Goal: Transaction & Acquisition: Register for event/course

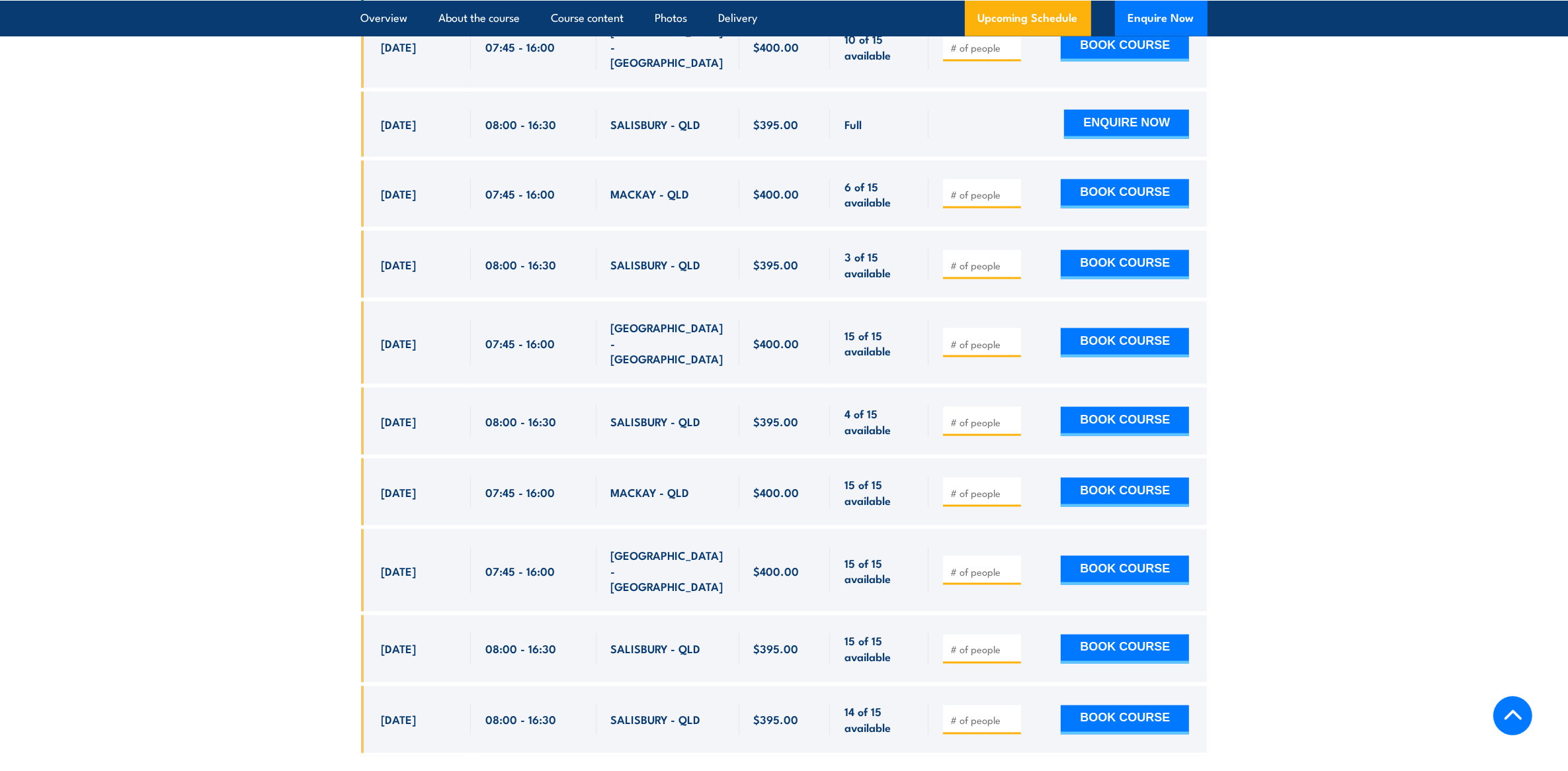
scroll to position [2536, 0]
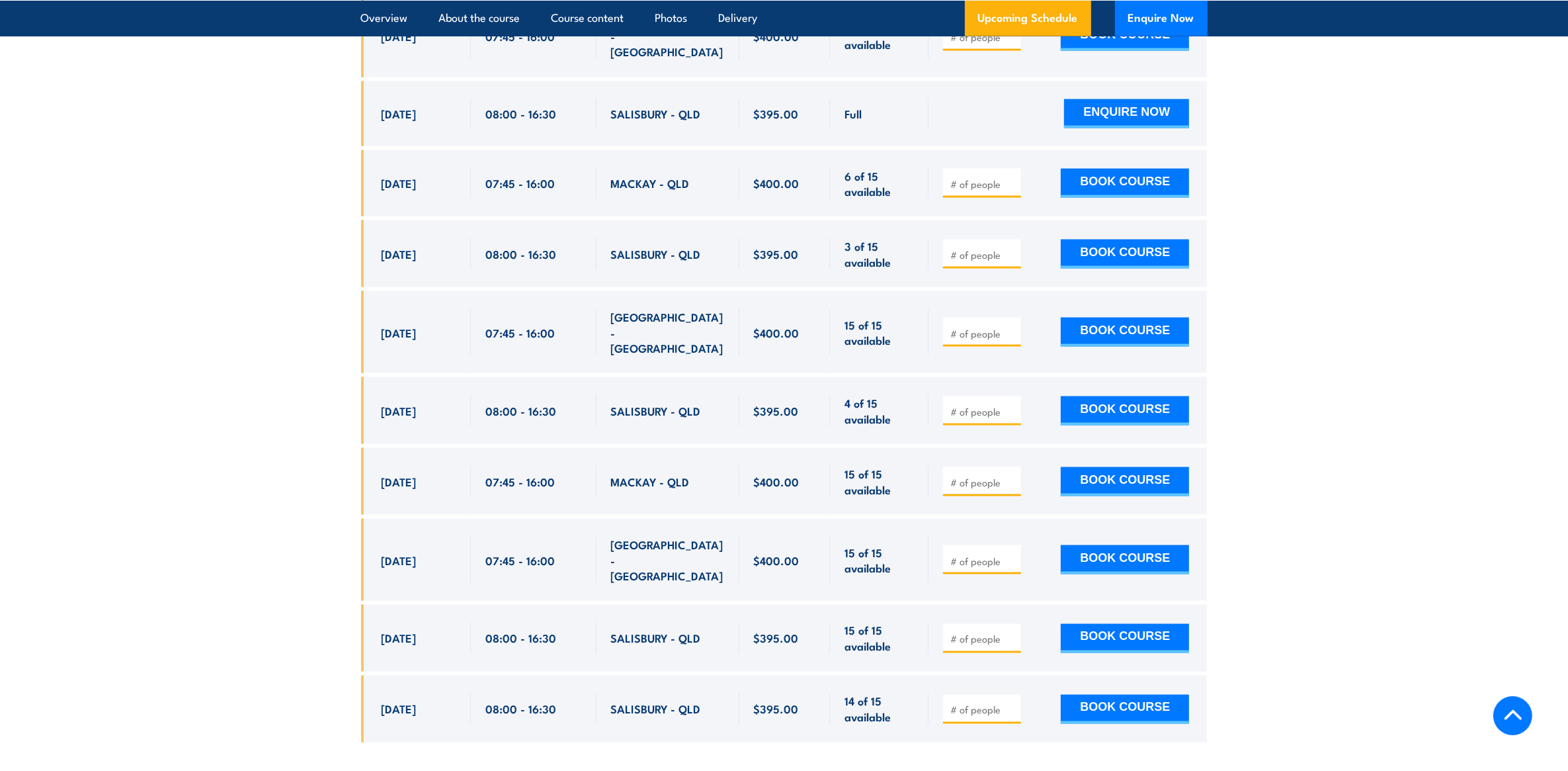
click at [974, 405] on input "number" at bounding box center [983, 411] width 66 height 13
type input "1"
click at [1136, 397] on button "BOOK COURSE" at bounding box center [1124, 411] width 128 height 29
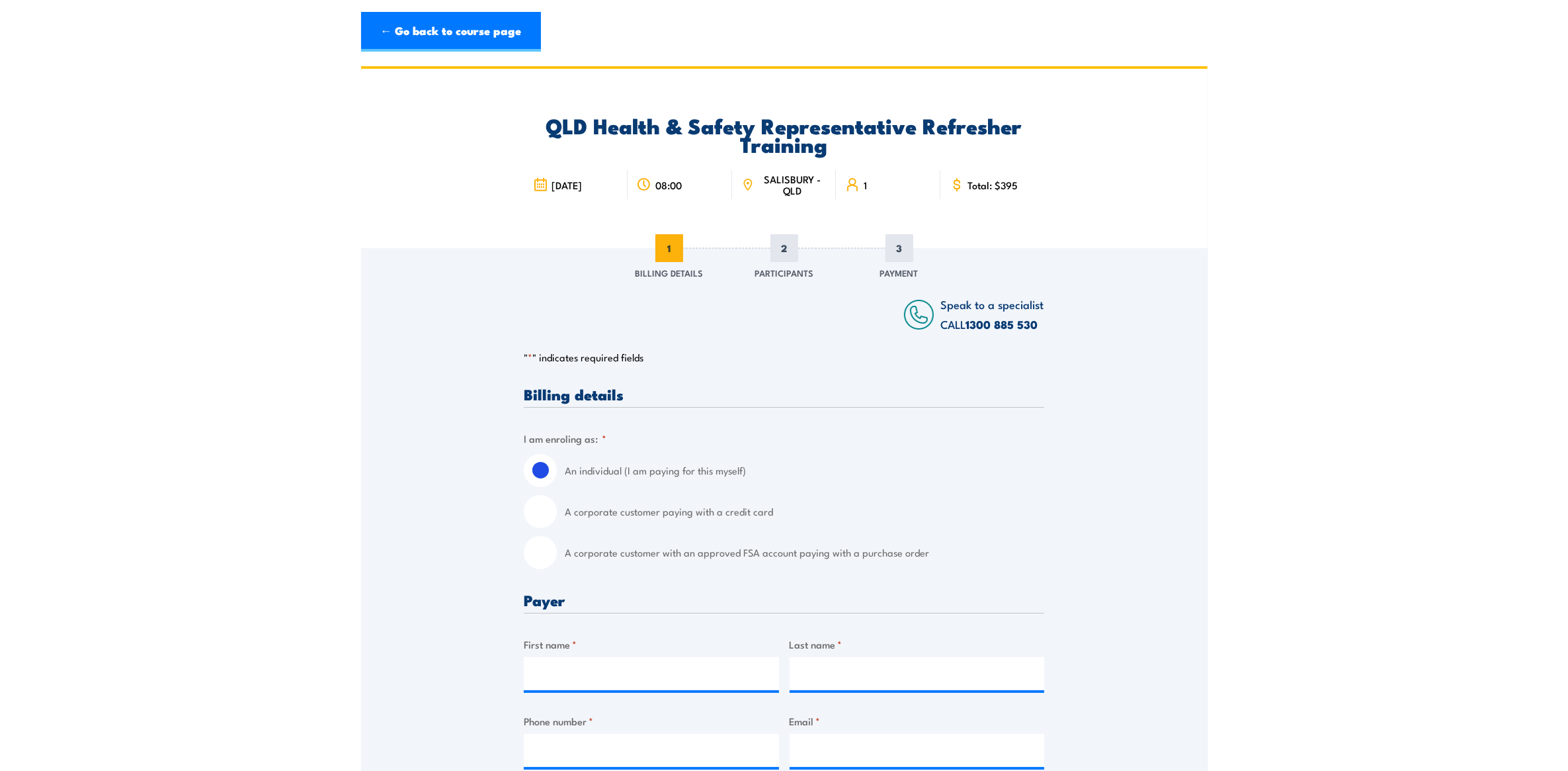
click at [543, 555] on input "A corporate customer with an approved FSA account paying with a purchase order" at bounding box center [540, 552] width 33 height 33
radio input "true"
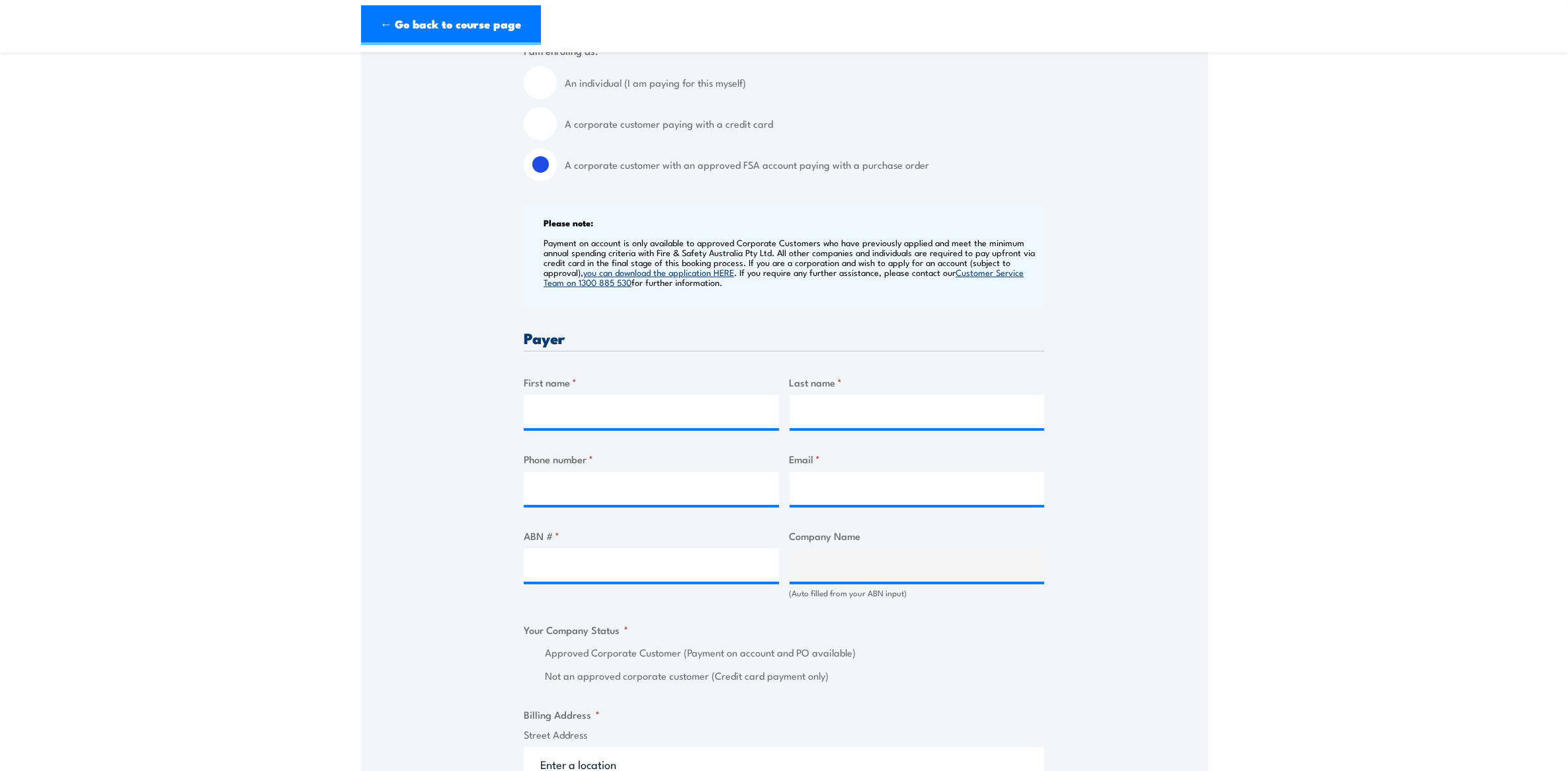
scroll to position [551, 0]
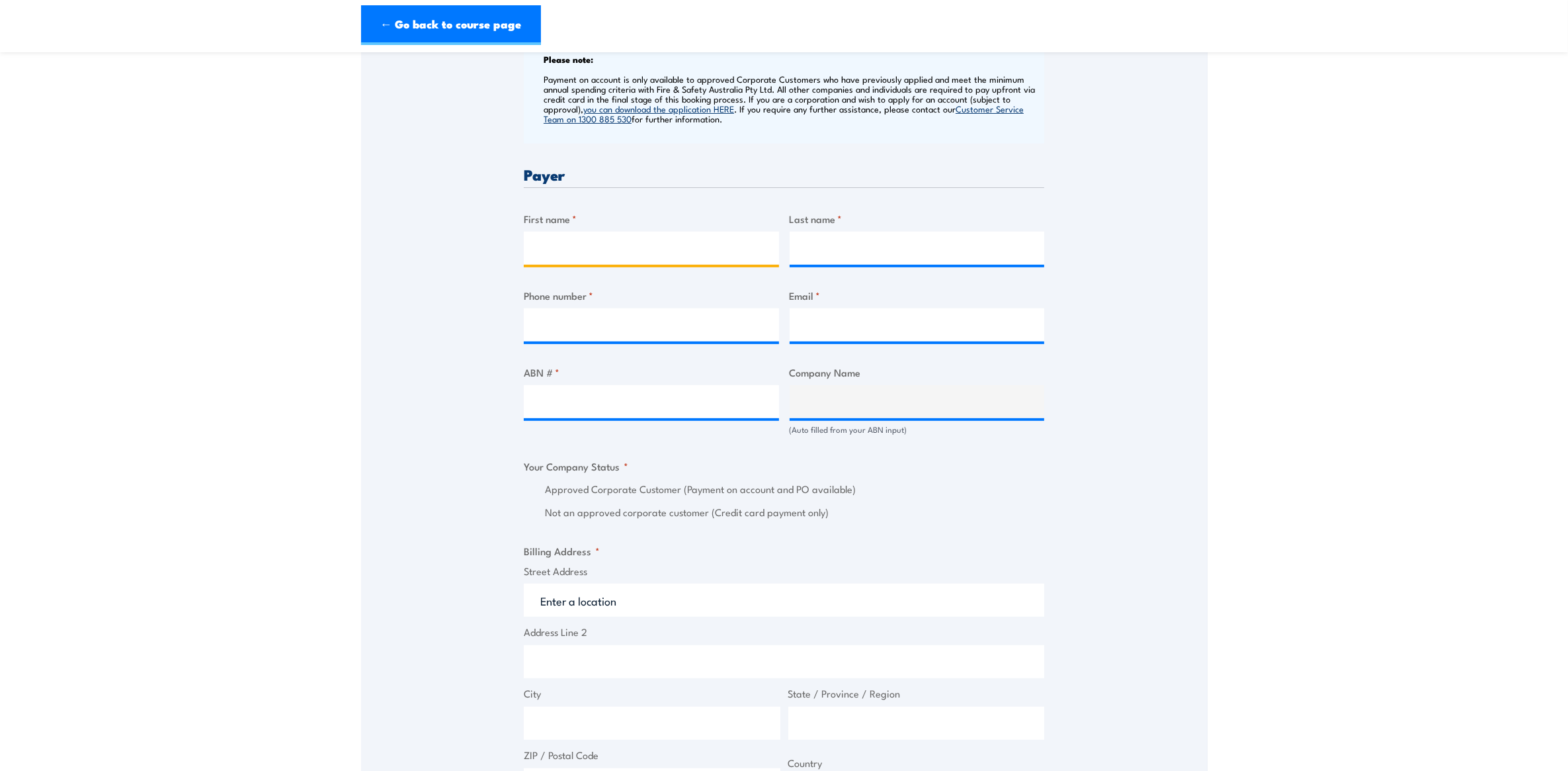
click at [685, 247] on input "First name *" at bounding box center [651, 248] width 255 height 33
type input "[PERSON_NAME]"
click at [847, 245] on input "Turang" at bounding box center [917, 248] width 255 height 33
type input "Turanga"
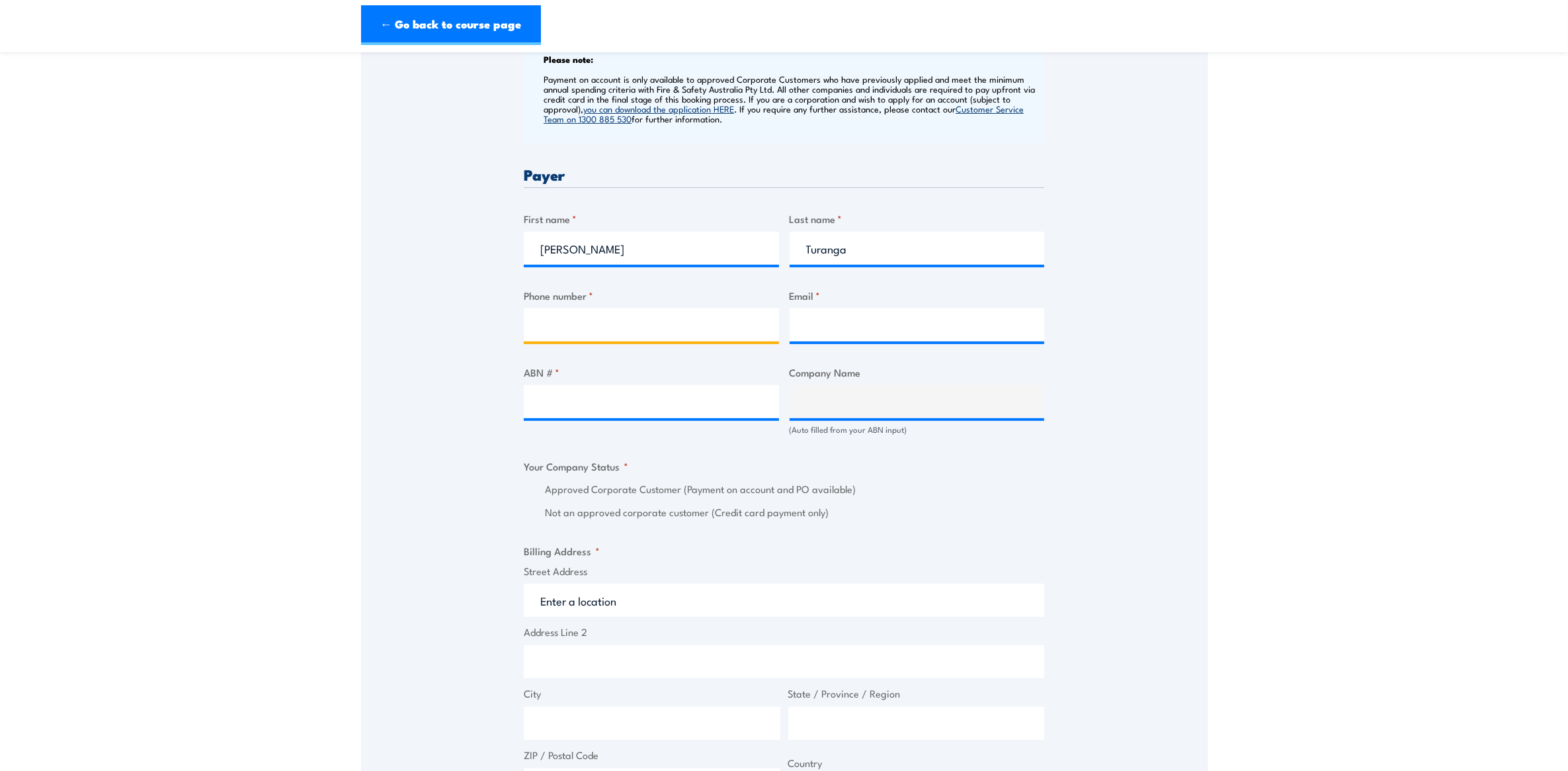
drag, startPoint x: 656, startPoint y: 323, endPoint x: 666, endPoint y: 321, distance: 10.2
click at [656, 321] on input "Phone number *" at bounding box center [651, 325] width 255 height 33
type input "0730723067"
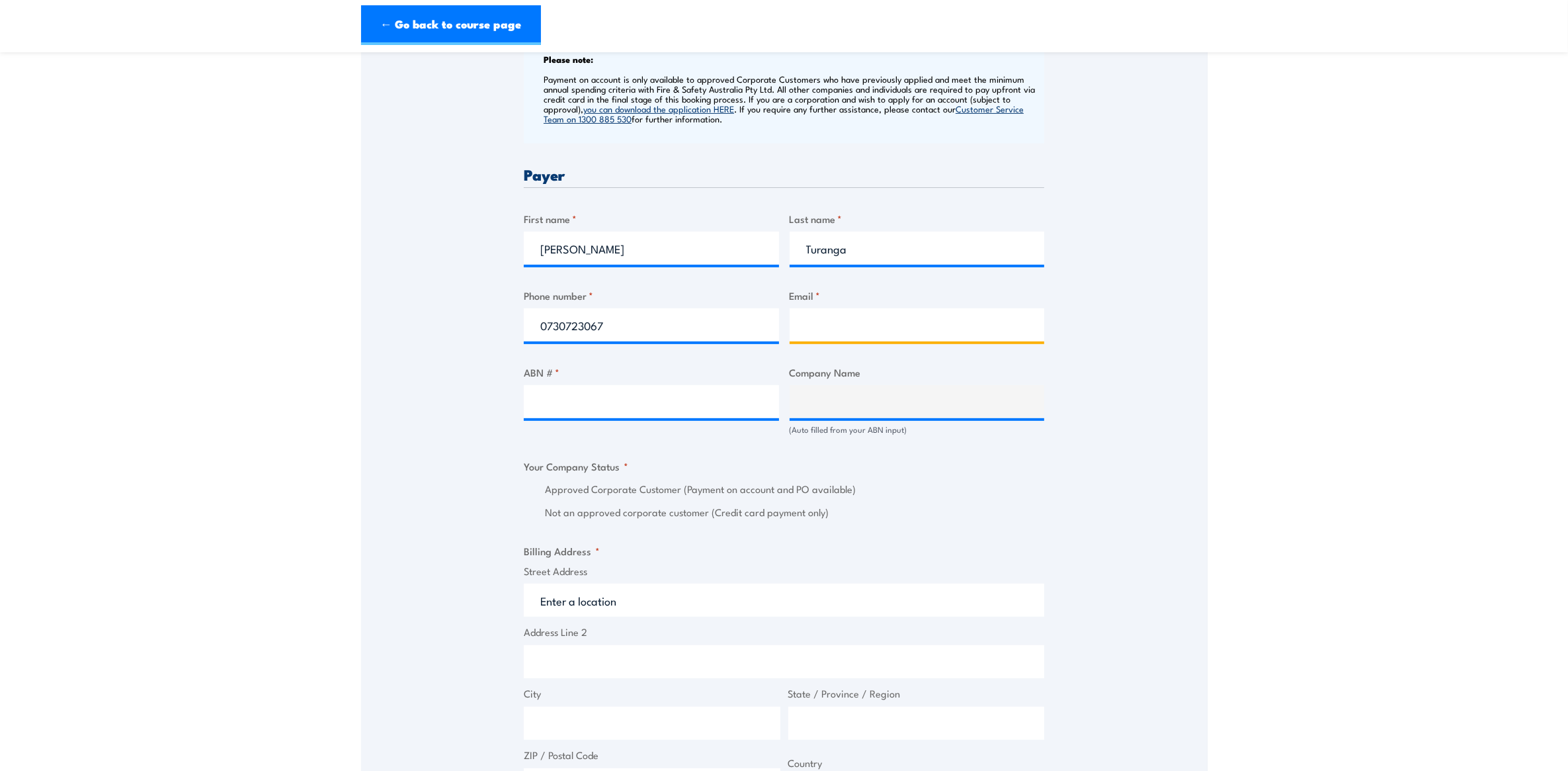
click at [851, 328] on input "Email *" at bounding box center [917, 325] width 255 height 33
click at [636, 398] on input "ABN # *" at bounding box center [651, 401] width 255 height 33
type input "71132181090"
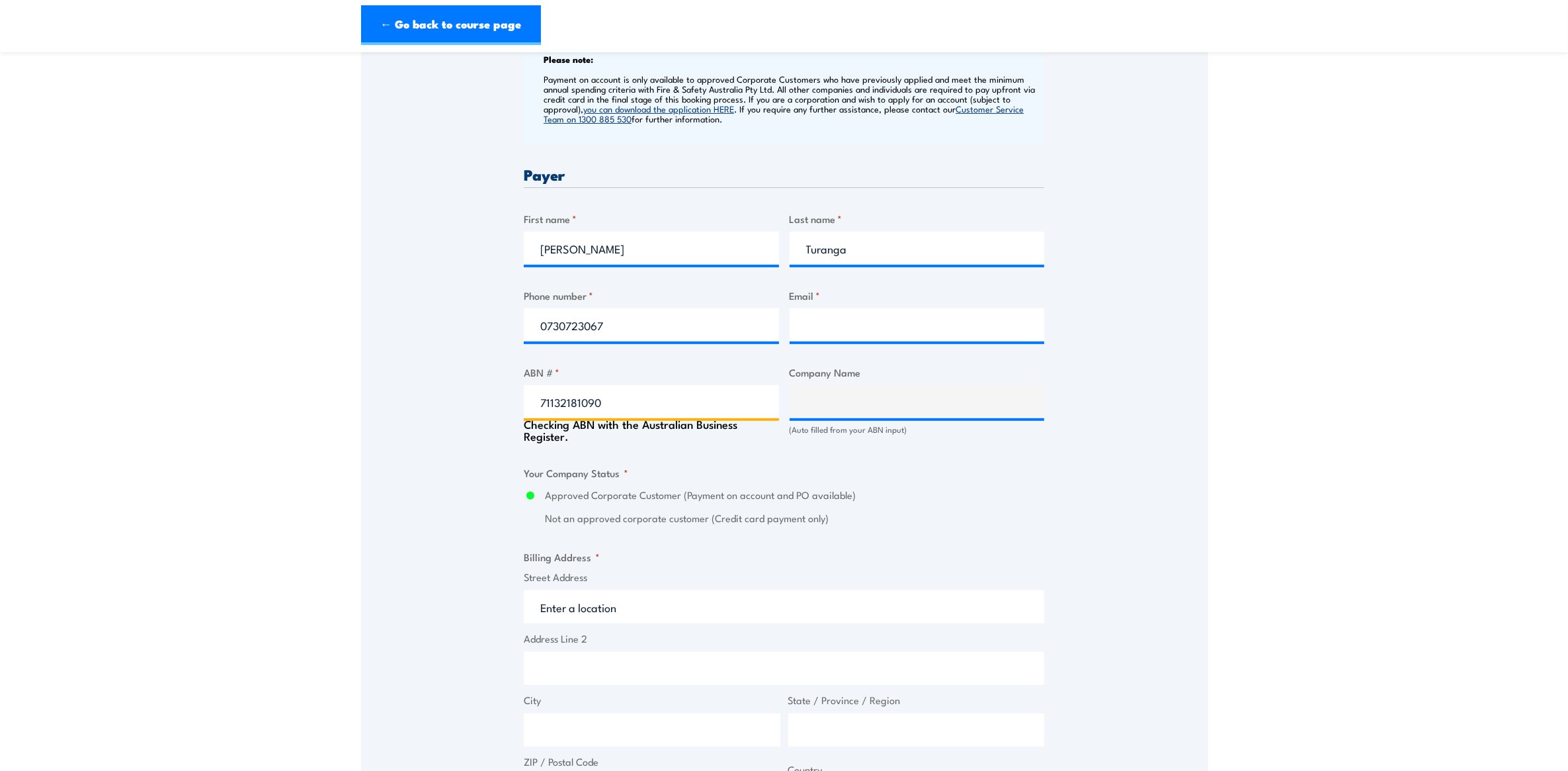
type input "QUEENSLAND RAIL LIMITED"
radio input "true"
type input "71132181090"
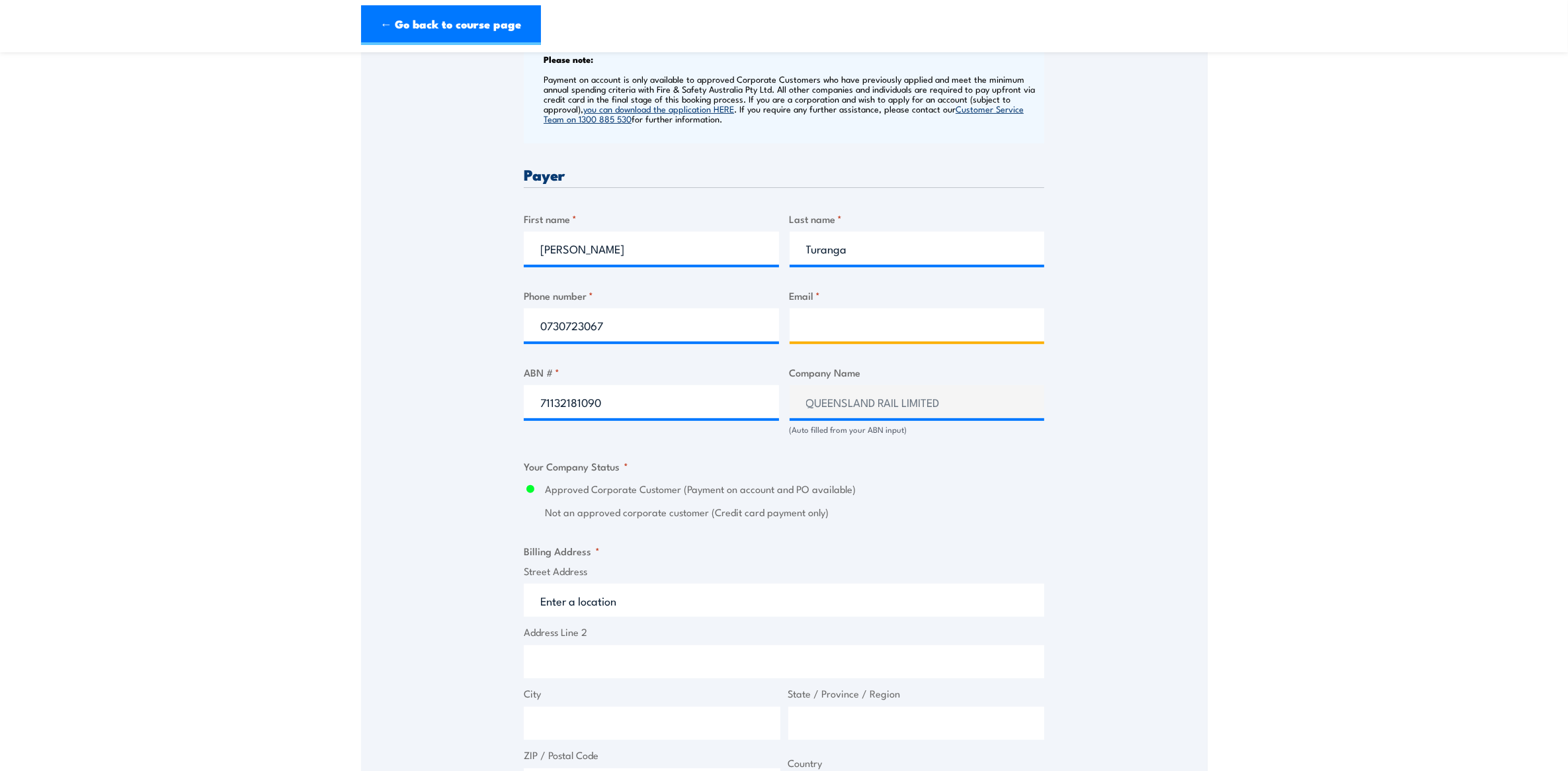
click at [865, 318] on input "Email *" at bounding box center [917, 325] width 255 height 33
type input "[PERSON_NAME][EMAIL_ADDRESS][DOMAIN_NAME]"
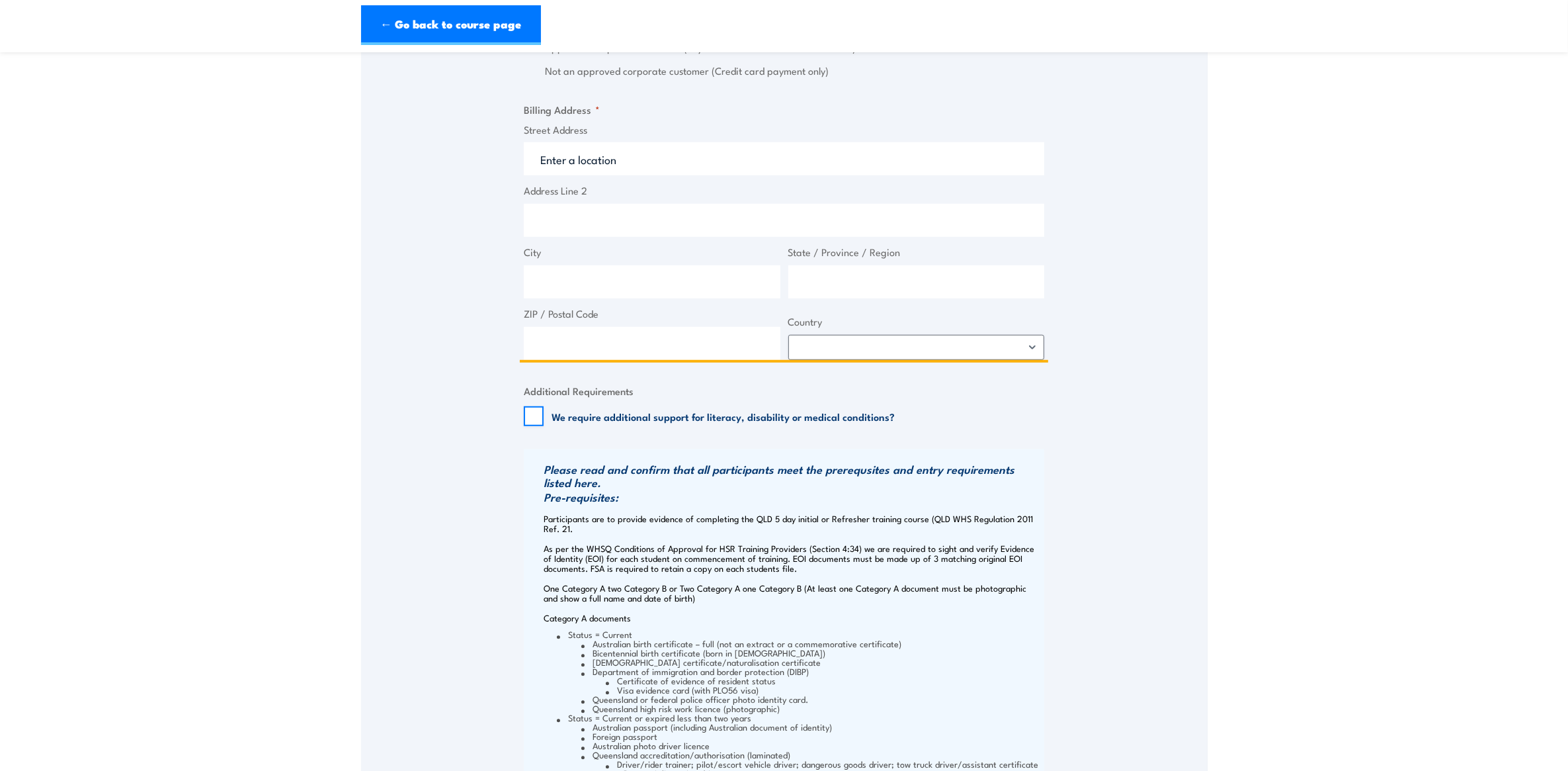
click at [580, 152] on input "Street Address" at bounding box center [784, 158] width 521 height 33
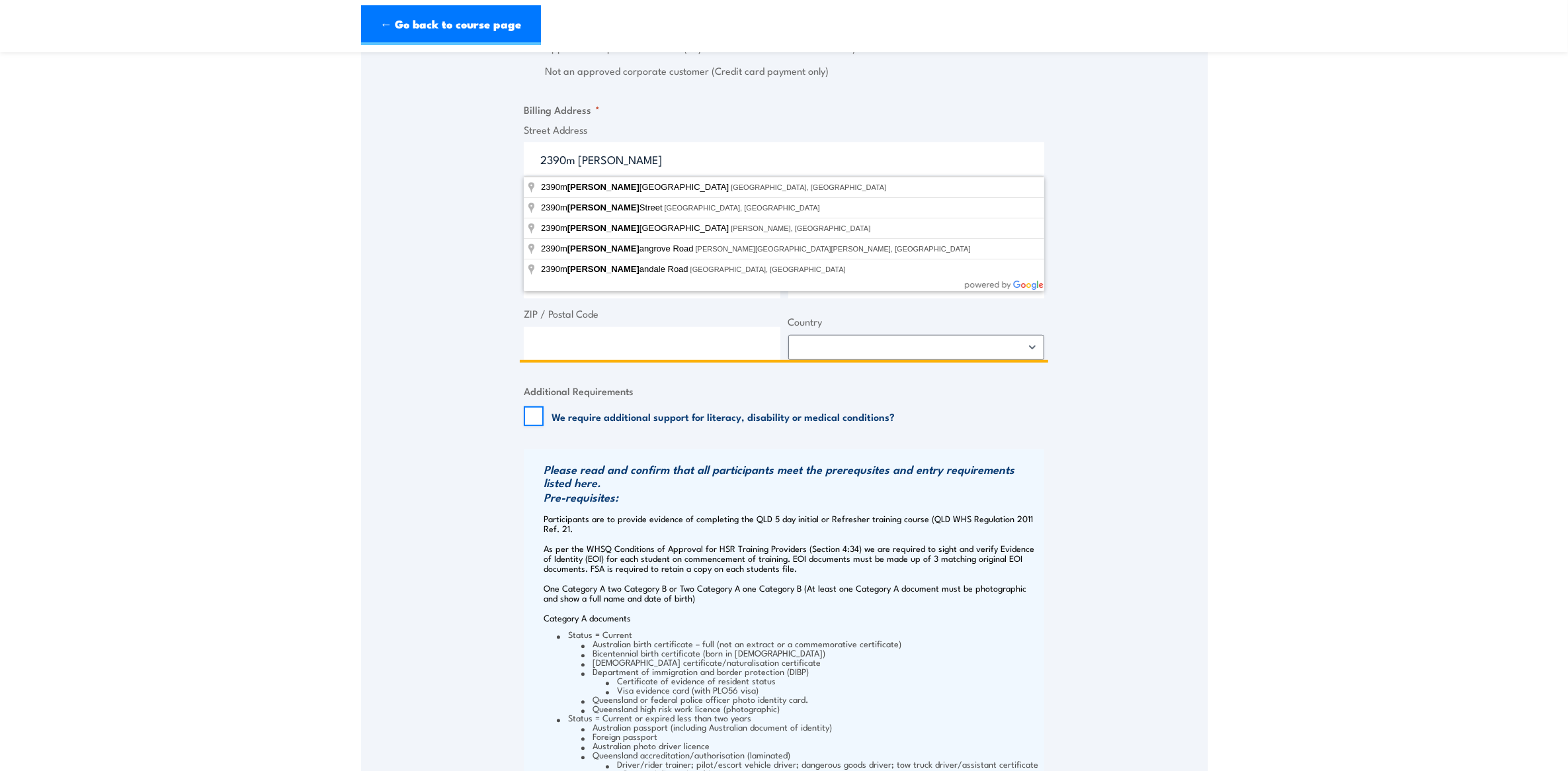
click at [553, 160] on input "2390m [PERSON_NAME]" at bounding box center [784, 158] width 521 height 33
click at [569, 160] on input "290m [PERSON_NAME]" at bounding box center [784, 158] width 521 height 33
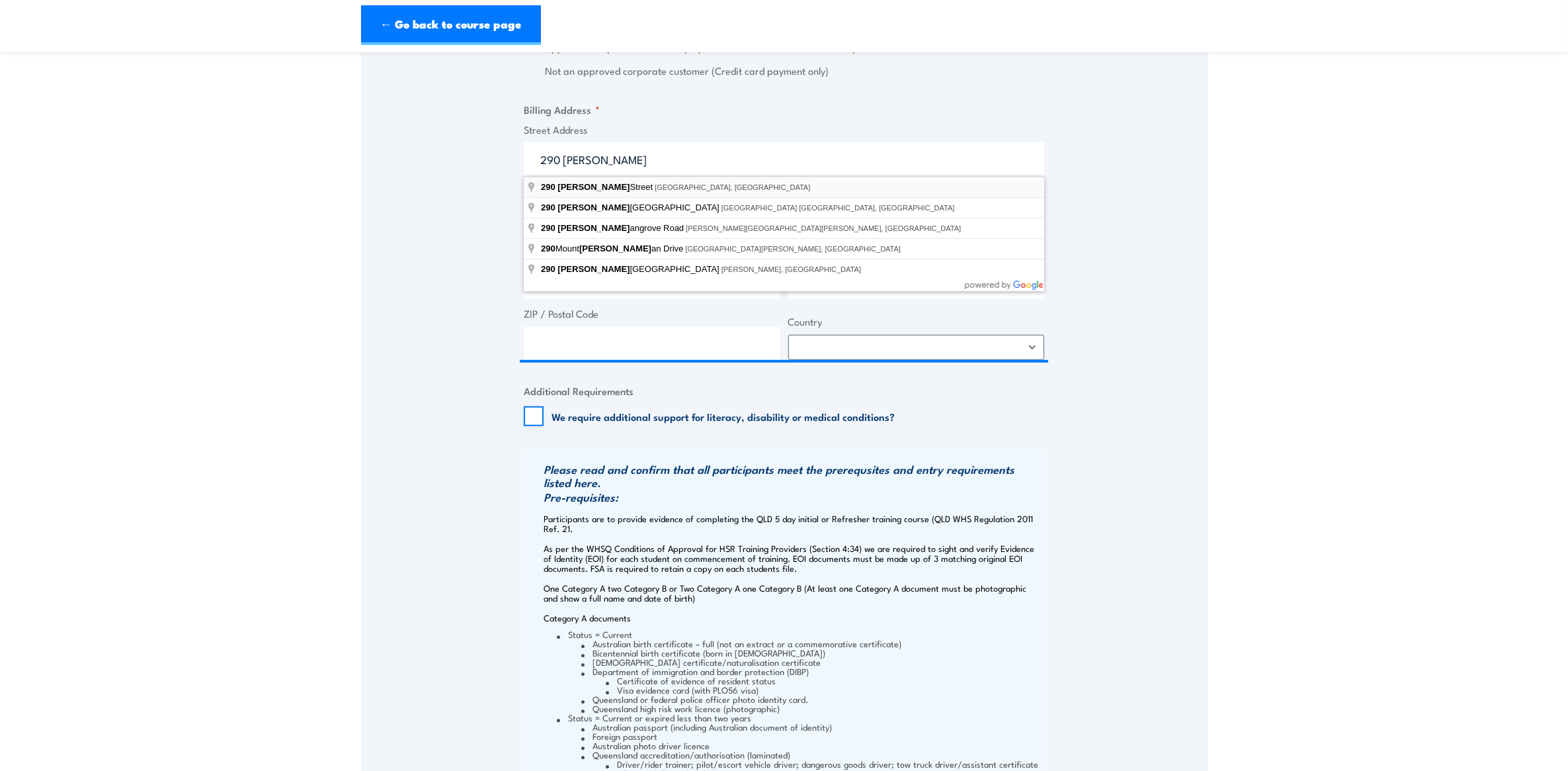
type input "[STREET_ADDRESS][PERSON_NAME]"
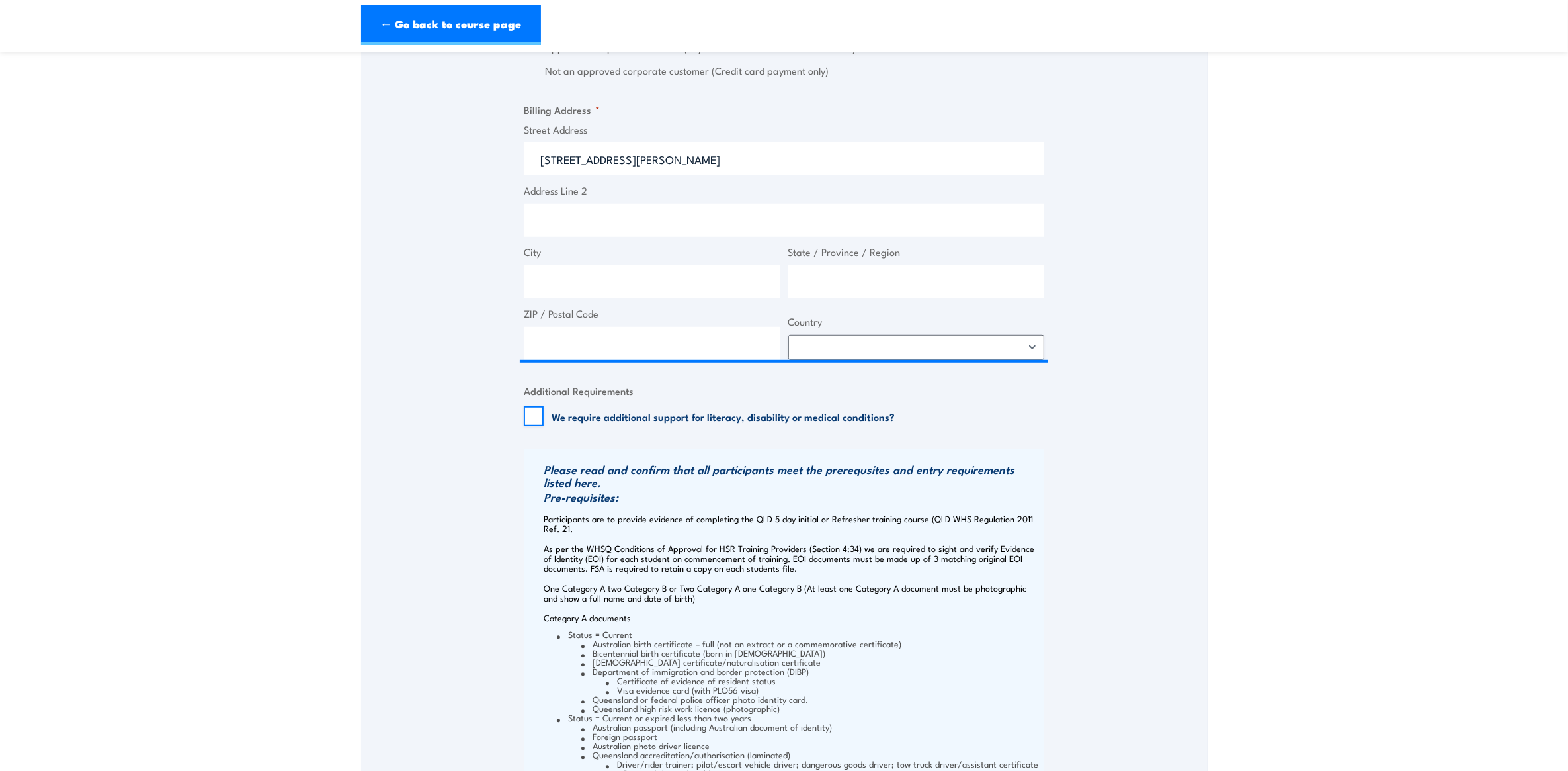
type input "[STREET_ADDRESS][PERSON_NAME]"
type input "[GEOGRAPHIC_DATA]"
type input "4000"
select select "[GEOGRAPHIC_DATA]"
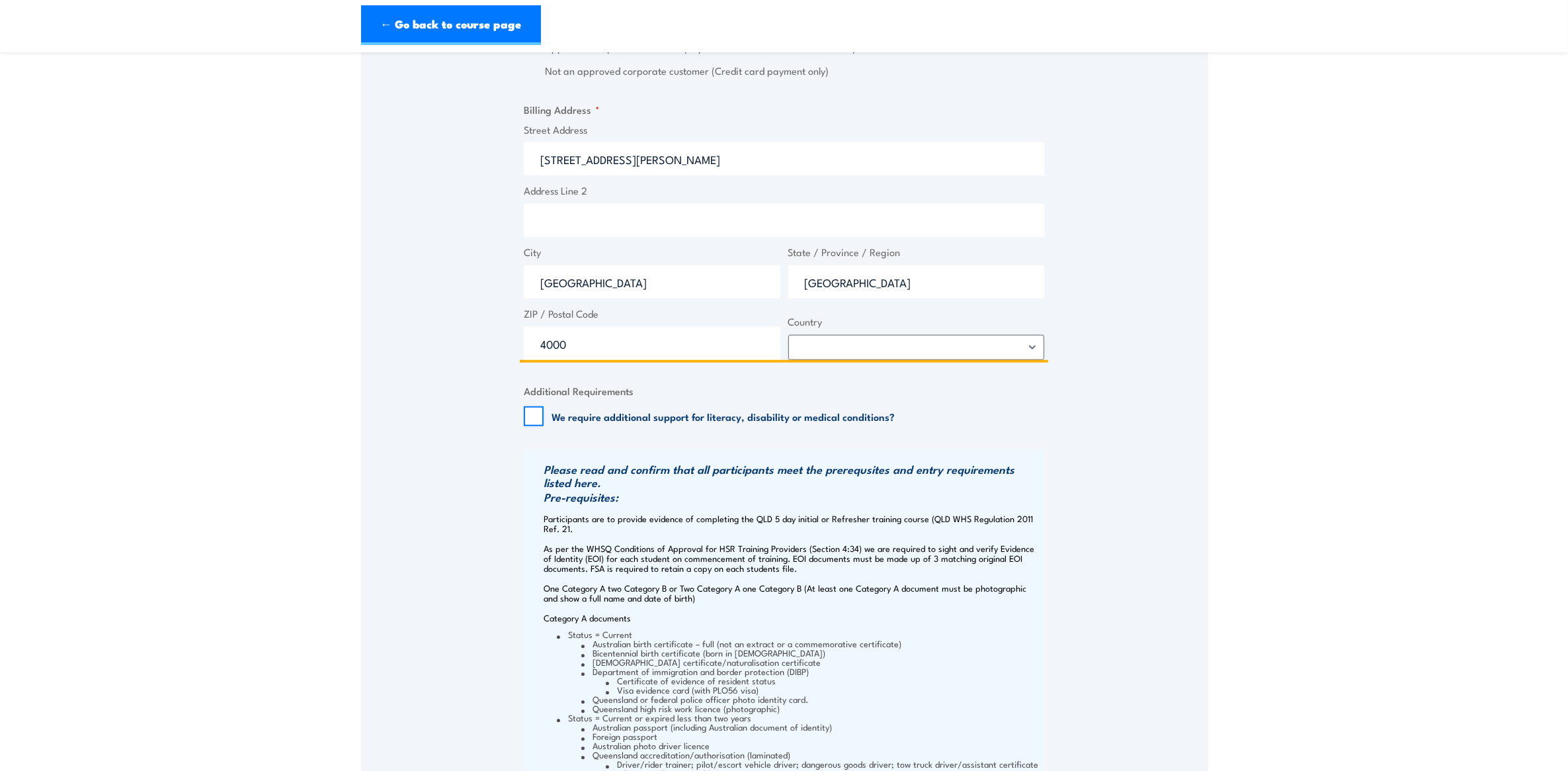
click at [630, 217] on input "Address Line 2" at bounding box center [784, 220] width 521 height 33
drag, startPoint x: 679, startPoint y: 223, endPoint x: 696, endPoint y: 229, distance: 18.0
click at [682, 223] on input "[GEOGRAPHIC_DATA] 0 Ground Level" at bounding box center [784, 220] width 521 height 33
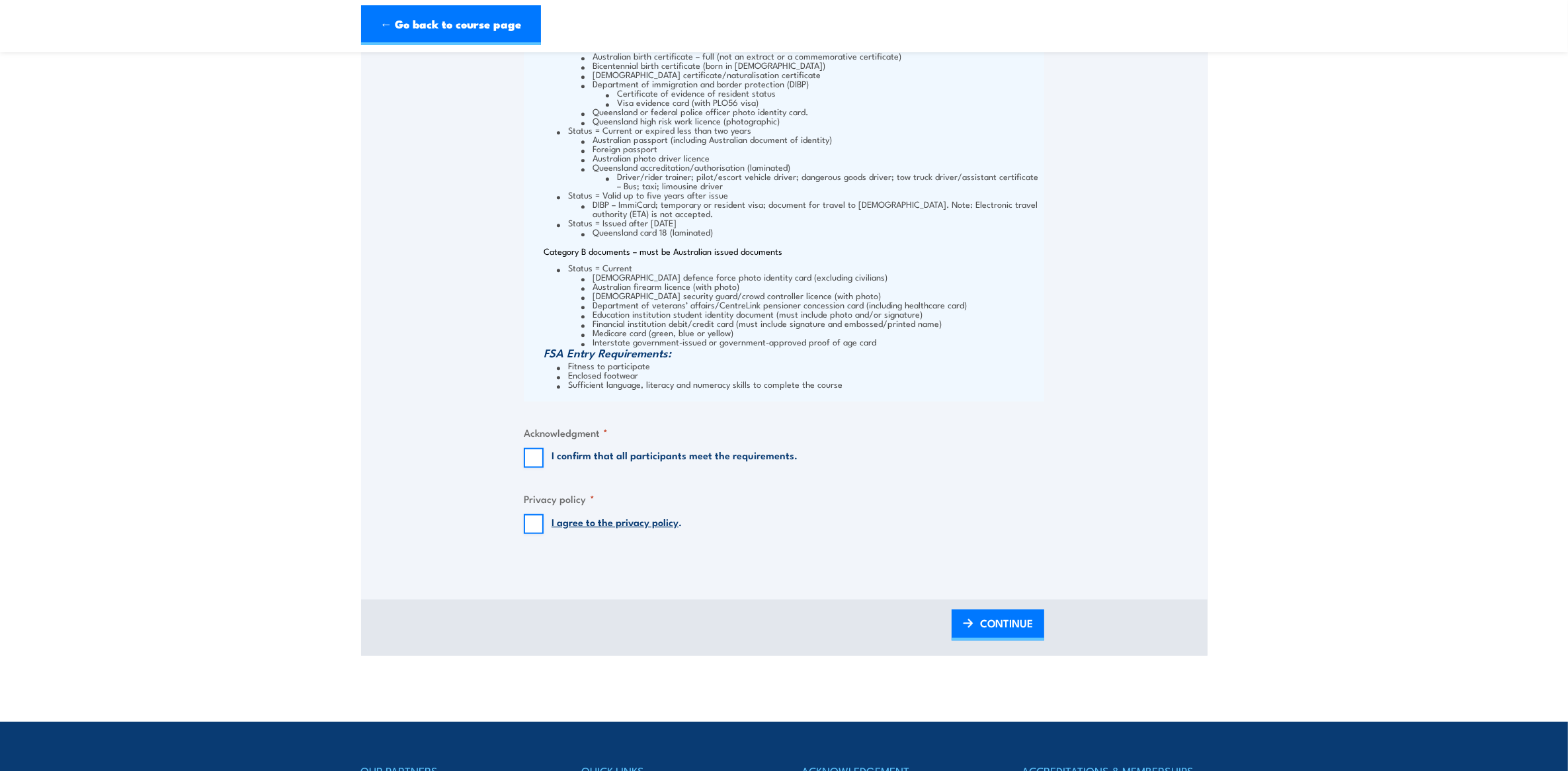
scroll to position [1874, 0]
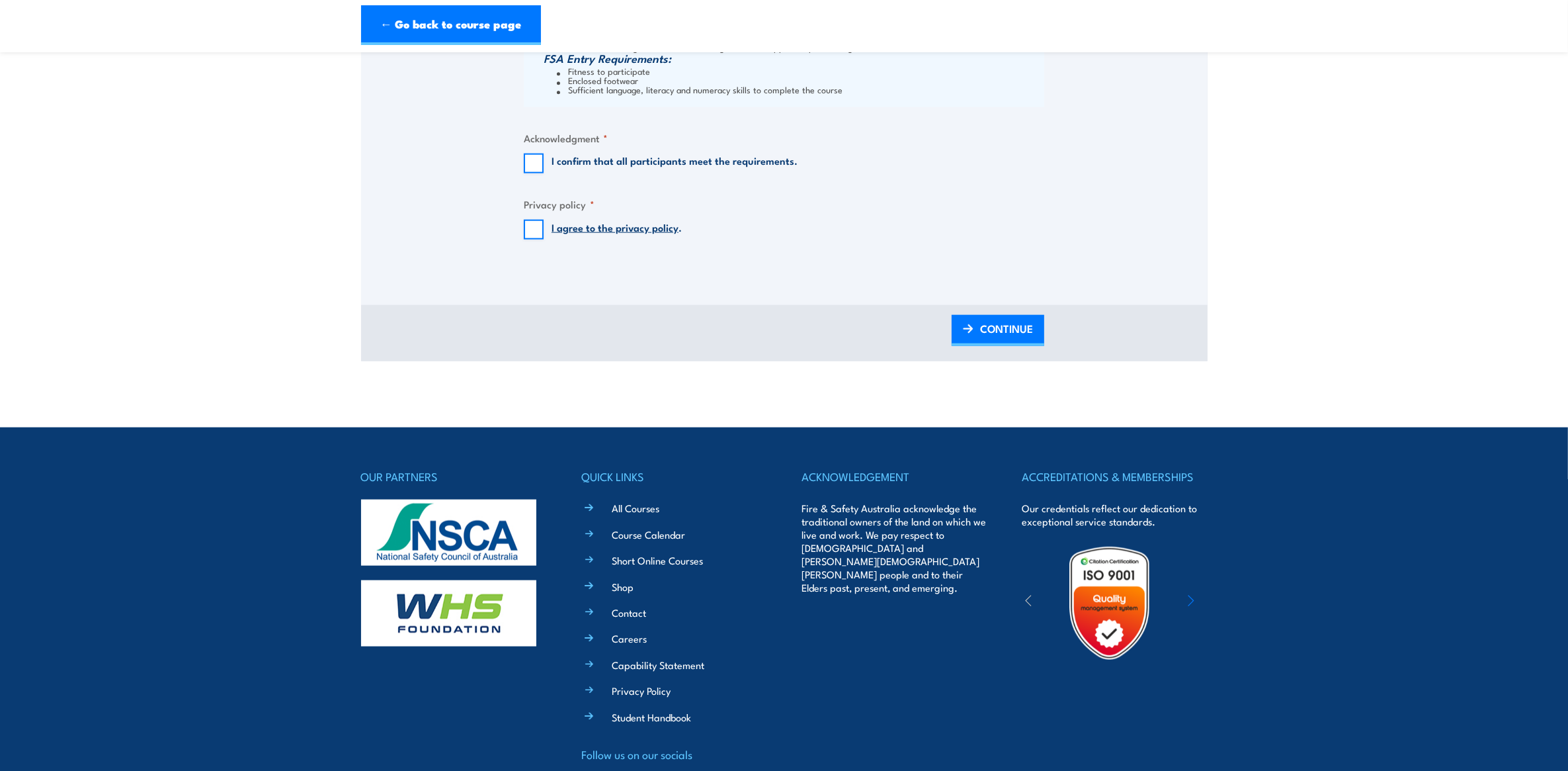
type input "[GEOGRAPHIC_DATA] - Ground Level"
click at [533, 161] on input "I confirm that all participants meet the requirements." at bounding box center [534, 163] width 20 height 20
checkbox input "true"
click at [536, 230] on input "I agree to the privacy policy ." at bounding box center [534, 229] width 20 height 20
checkbox input "true"
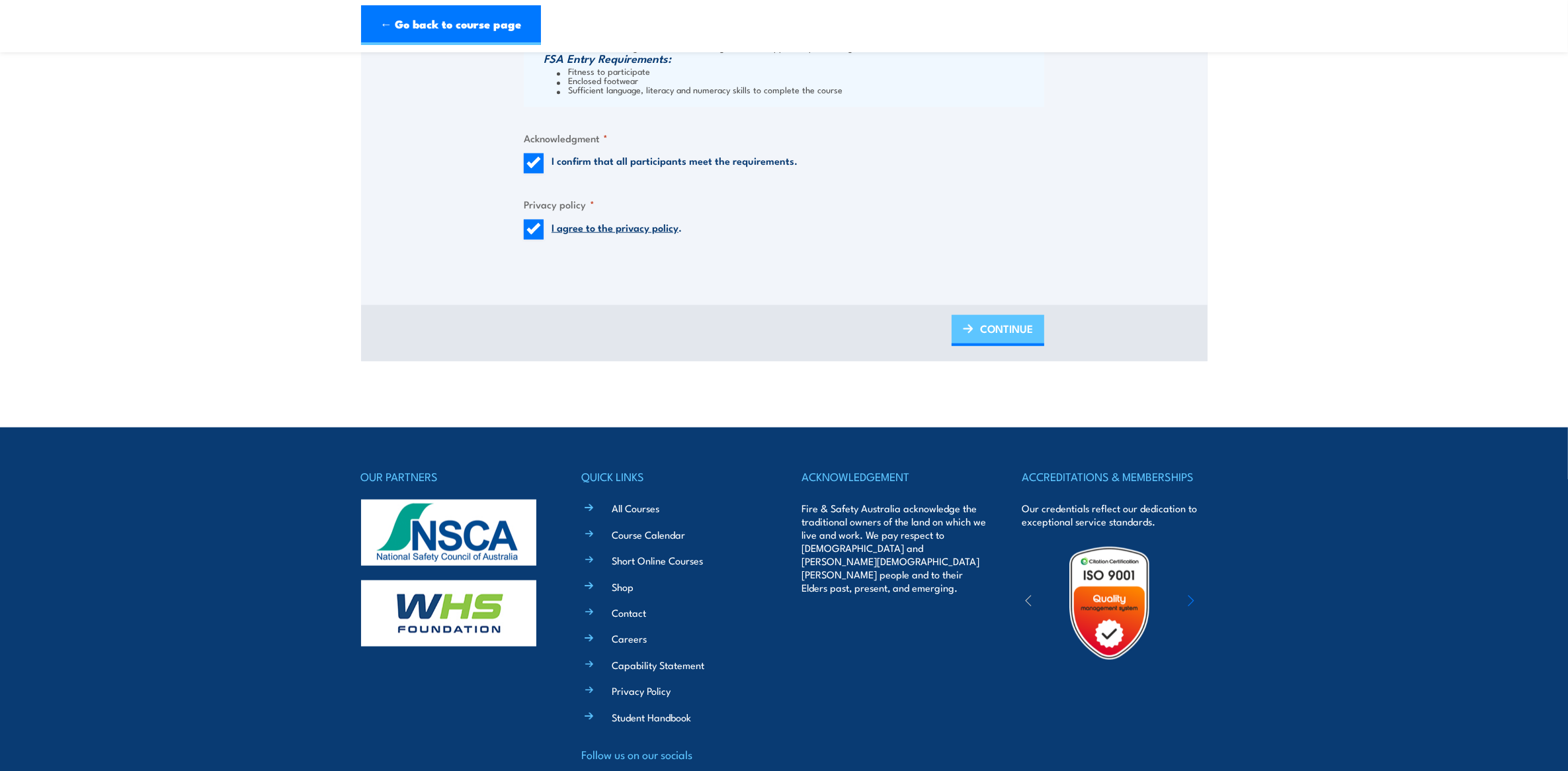
click at [1000, 342] on link "CONTINUE" at bounding box center [998, 330] width 93 height 31
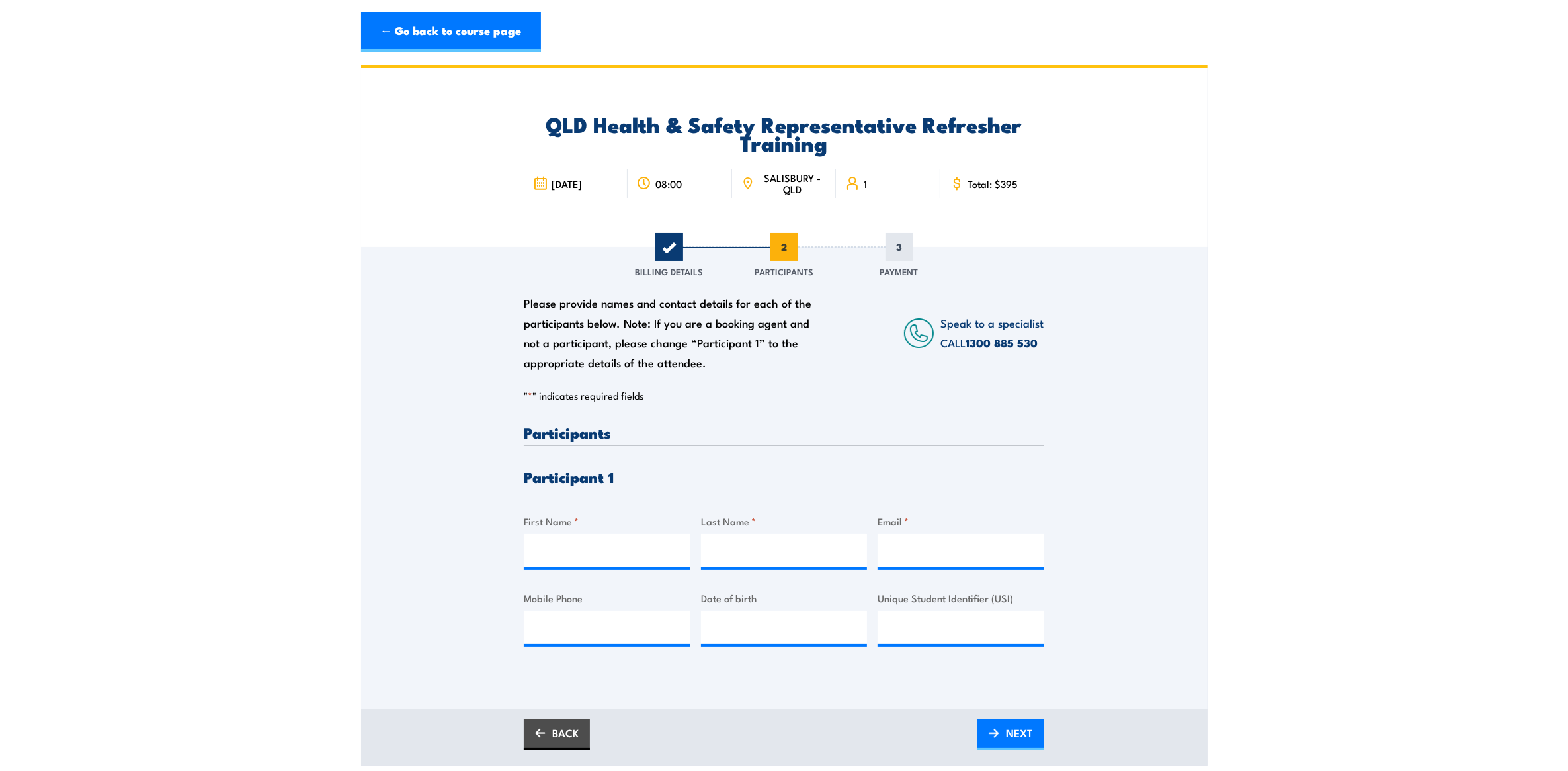
scroll to position [0, 0]
drag, startPoint x: 597, startPoint y: 551, endPoint x: 606, endPoint y: 554, distance: 9.5
click at [599, 551] on input "First Name *" at bounding box center [606, 552] width 166 height 33
type input "Brendn"
click at [965, 627] on input "Unique Student Identifier (USI)" at bounding box center [960, 628] width 166 height 33
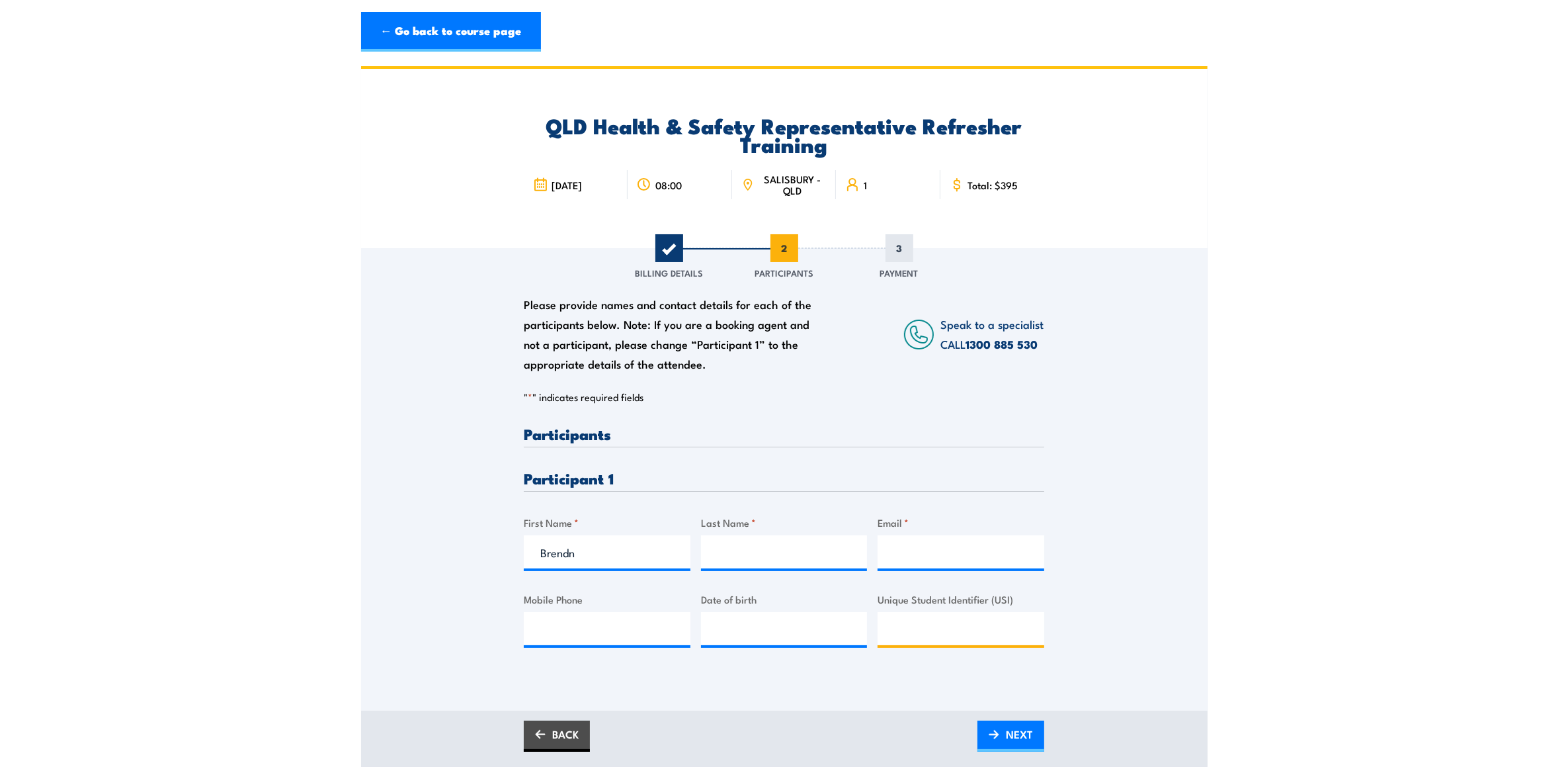
paste input "YMF7NW9885"
type input "YMF7NW9885"
click at [966, 555] on input "Email *" at bounding box center [960, 552] width 166 height 33
type input "[PERSON_NAME][EMAIL_ADDRESS][PERSON_NAME][DOMAIN_NAME]"
click at [785, 546] on input "Last Name *" at bounding box center [784, 552] width 166 height 33
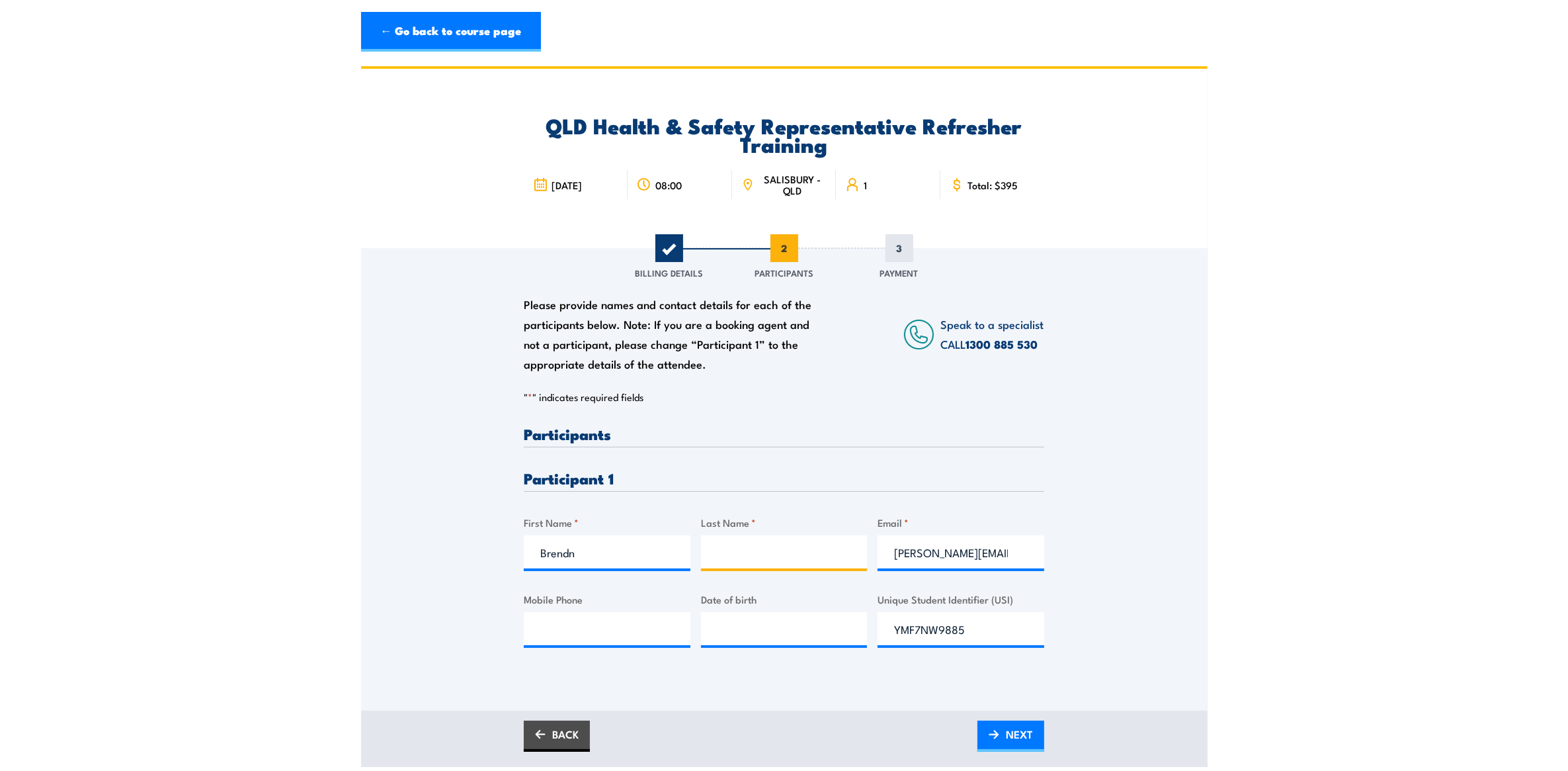
paste input "[PERSON_NAME]"
type input "[PERSON_NAME]"
click at [579, 559] on input "Brendn" at bounding box center [606, 552] width 166 height 33
type input "[PERSON_NAME]"
click at [613, 637] on input "Mobile Phone" at bounding box center [606, 628] width 166 height 33
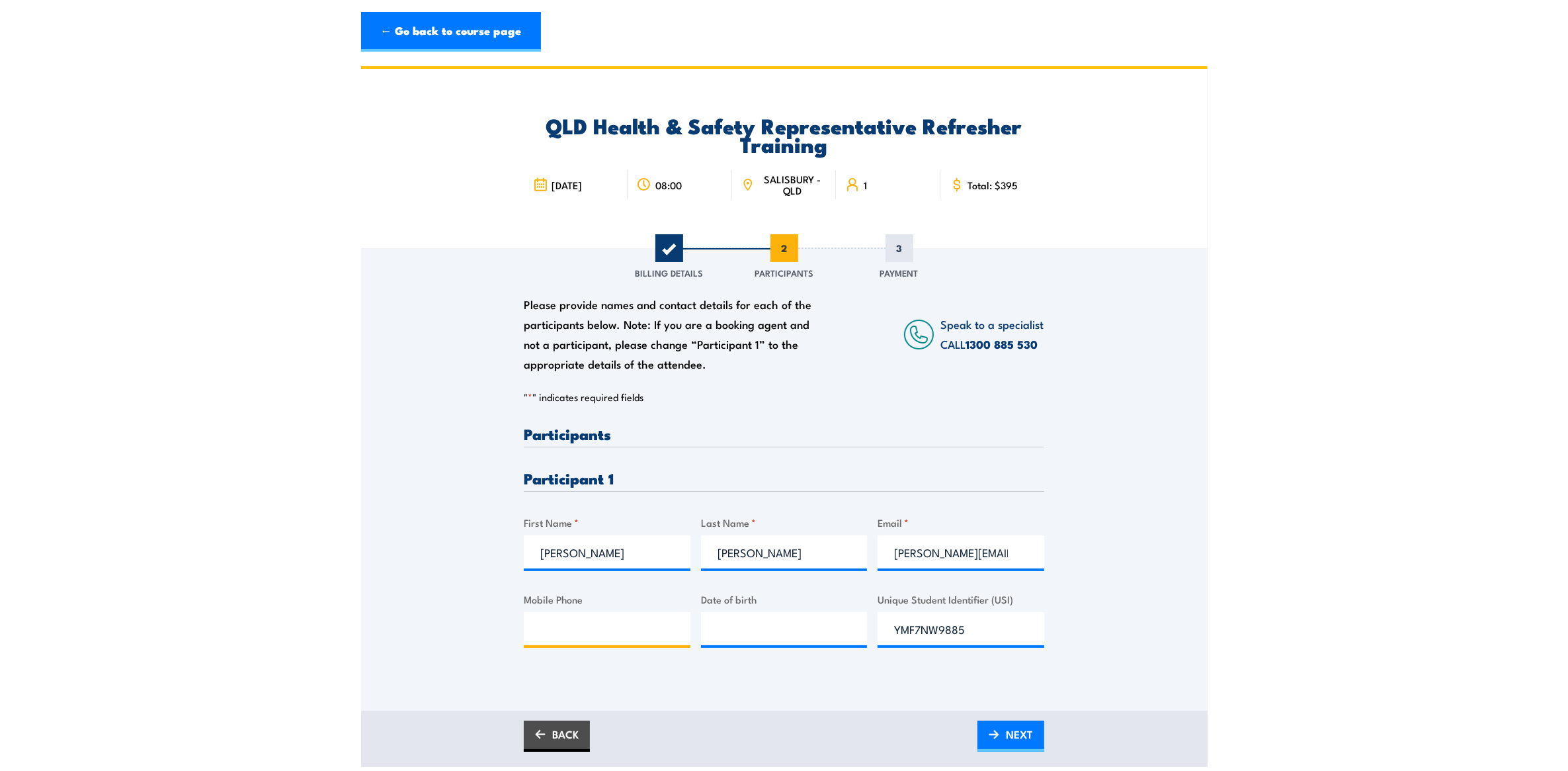
paste input "0409099242"
click at [640, 629] on input "0409099242" at bounding box center [606, 628] width 166 height 33
type input "0409099242"
click at [775, 632] on input "__/__/____" at bounding box center [784, 628] width 166 height 33
paste input "02/03/197"
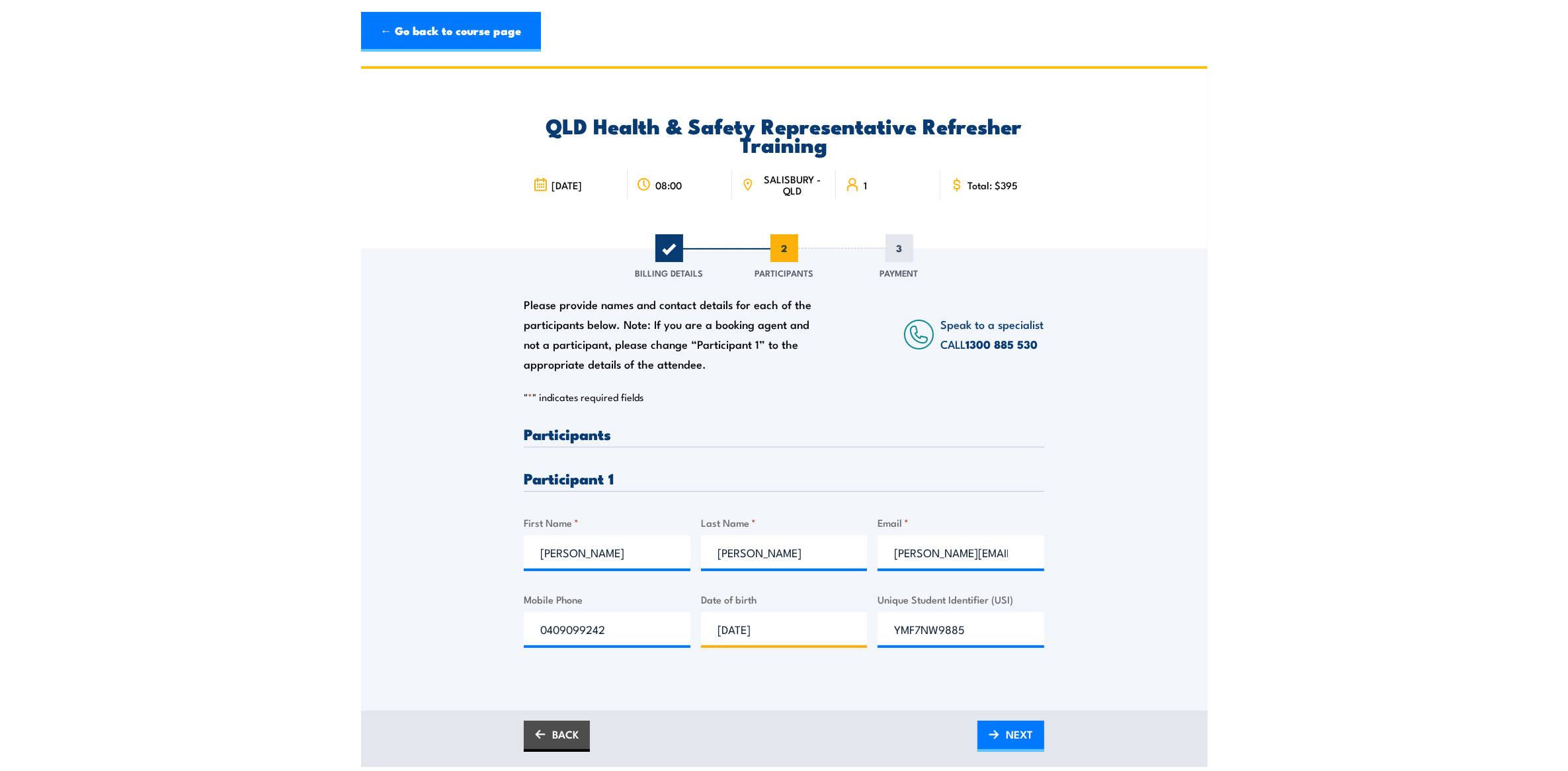
type input "[DATE]"
click input "Submit" at bounding box center [0, 0] width 0 height 0
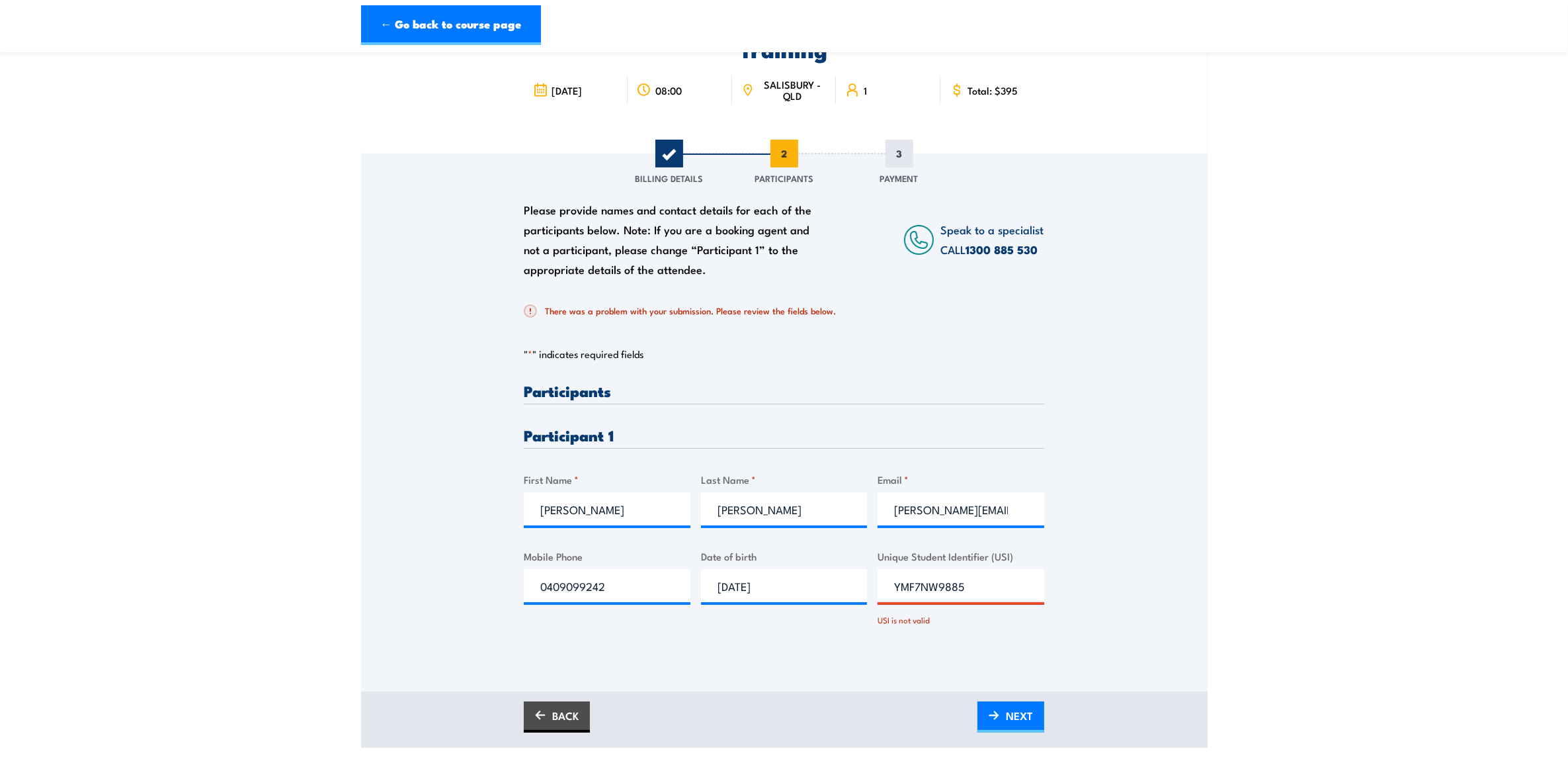
scroll to position [220, 0]
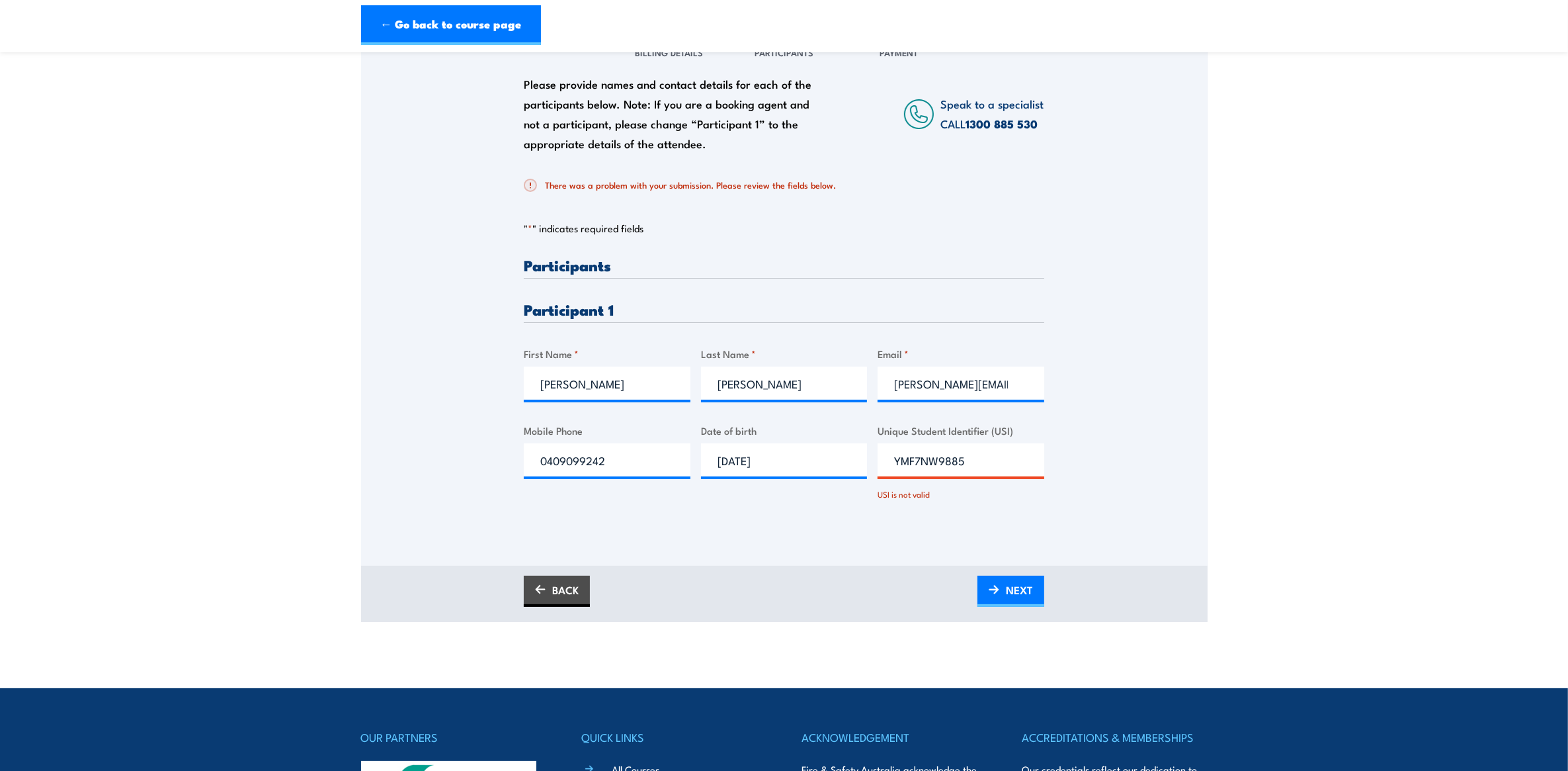
click at [897, 462] on input "YMF7NW9885" at bounding box center [960, 460] width 166 height 33
click at [897, 461] on input "YMF7NW9885" at bounding box center [960, 460] width 166 height 33
click at [897, 459] on input "YMF7NW9885" at bounding box center [960, 460] width 166 height 33
click at [1113, 464] on div "Please provide names and contact details for each of the participants below. No…" at bounding box center [784, 278] width 846 height 501
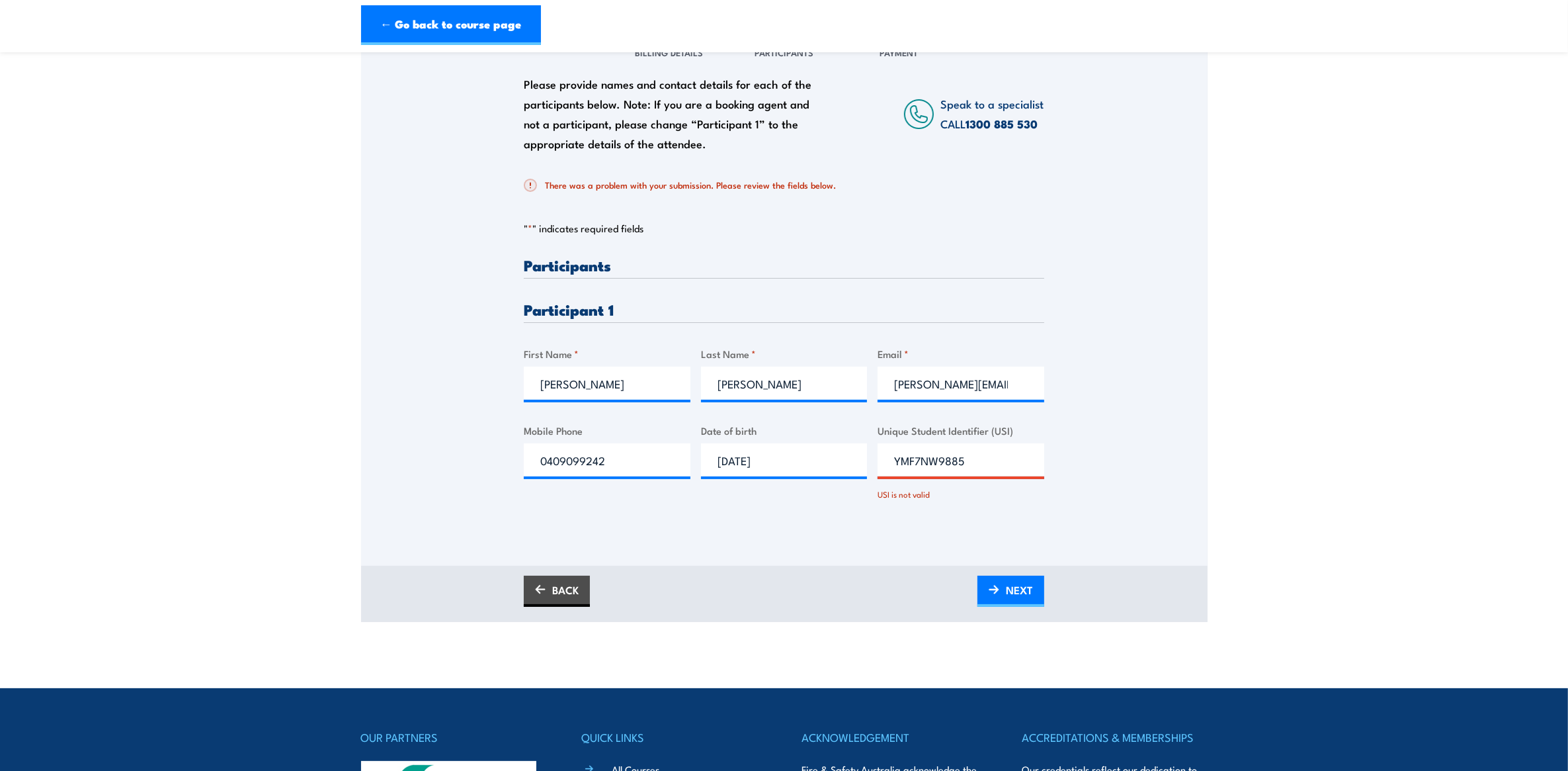
click at [1114, 464] on div "Please provide names and contact details for each of the participants below. No…" at bounding box center [784, 278] width 846 height 501
click at [945, 440] on div "Unique Student Identifier (USI) YMF7NW9885 USI is not valid" at bounding box center [960, 461] width 166 height 77
drag, startPoint x: 976, startPoint y: 458, endPoint x: 833, endPoint y: 455, distance: 143.0
click at [833, 455] on div "Please provide names and contact details for each of the participants below. No…" at bounding box center [784, 390] width 521 height 266
type input "YMF7NW9885"
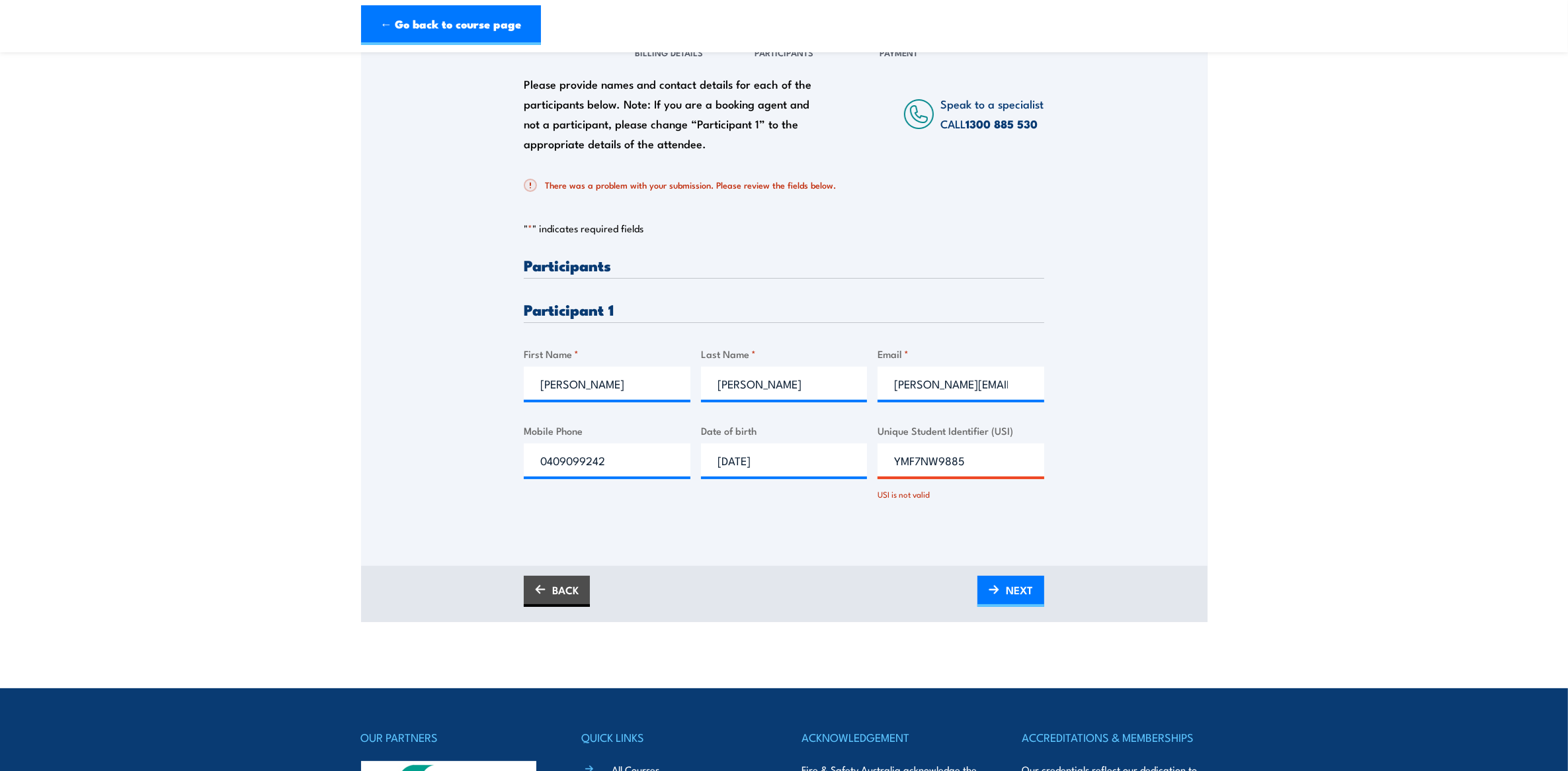
click input "Submit" at bounding box center [0, 0] width 0 height 0
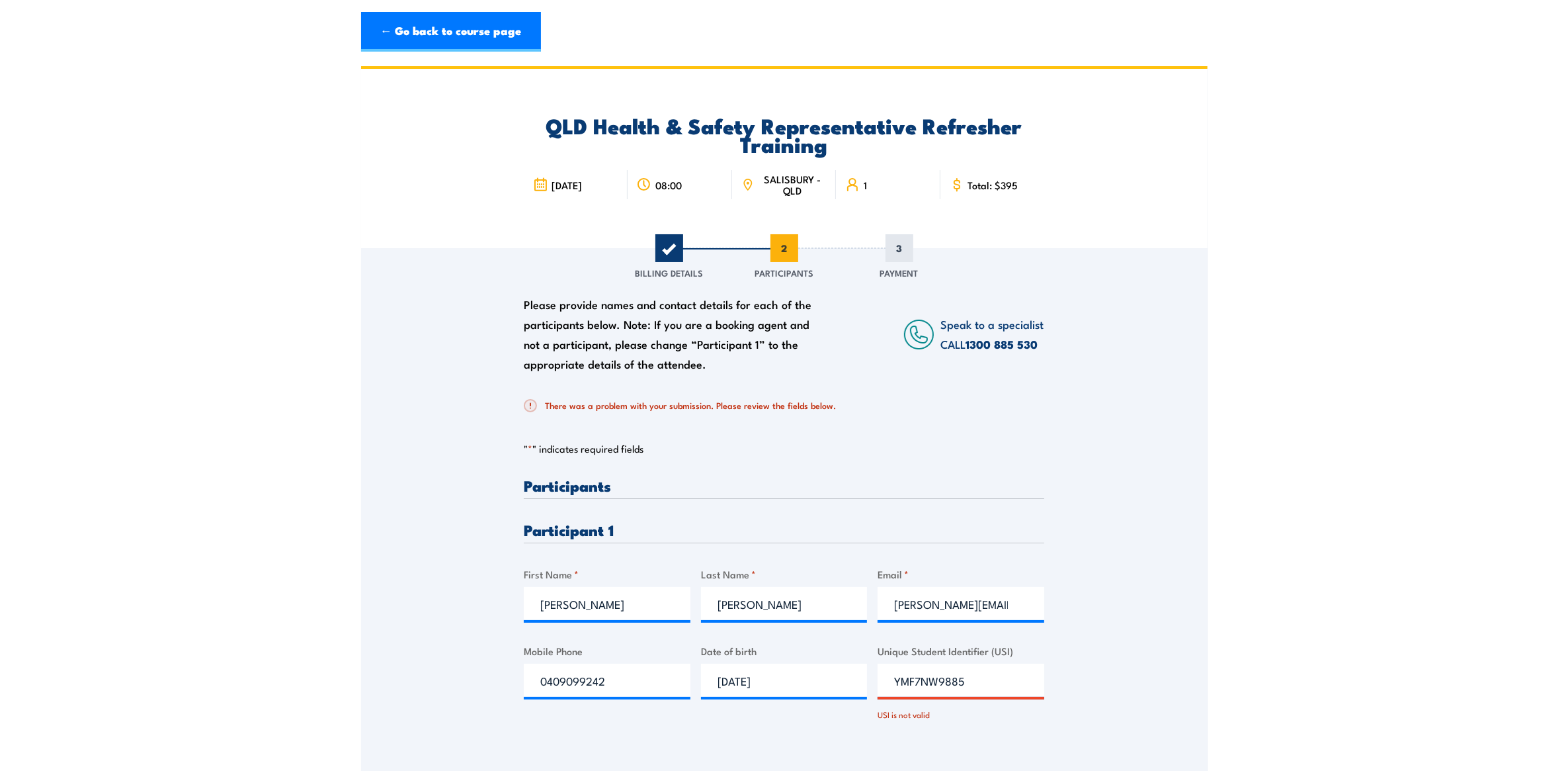
scroll to position [110, 0]
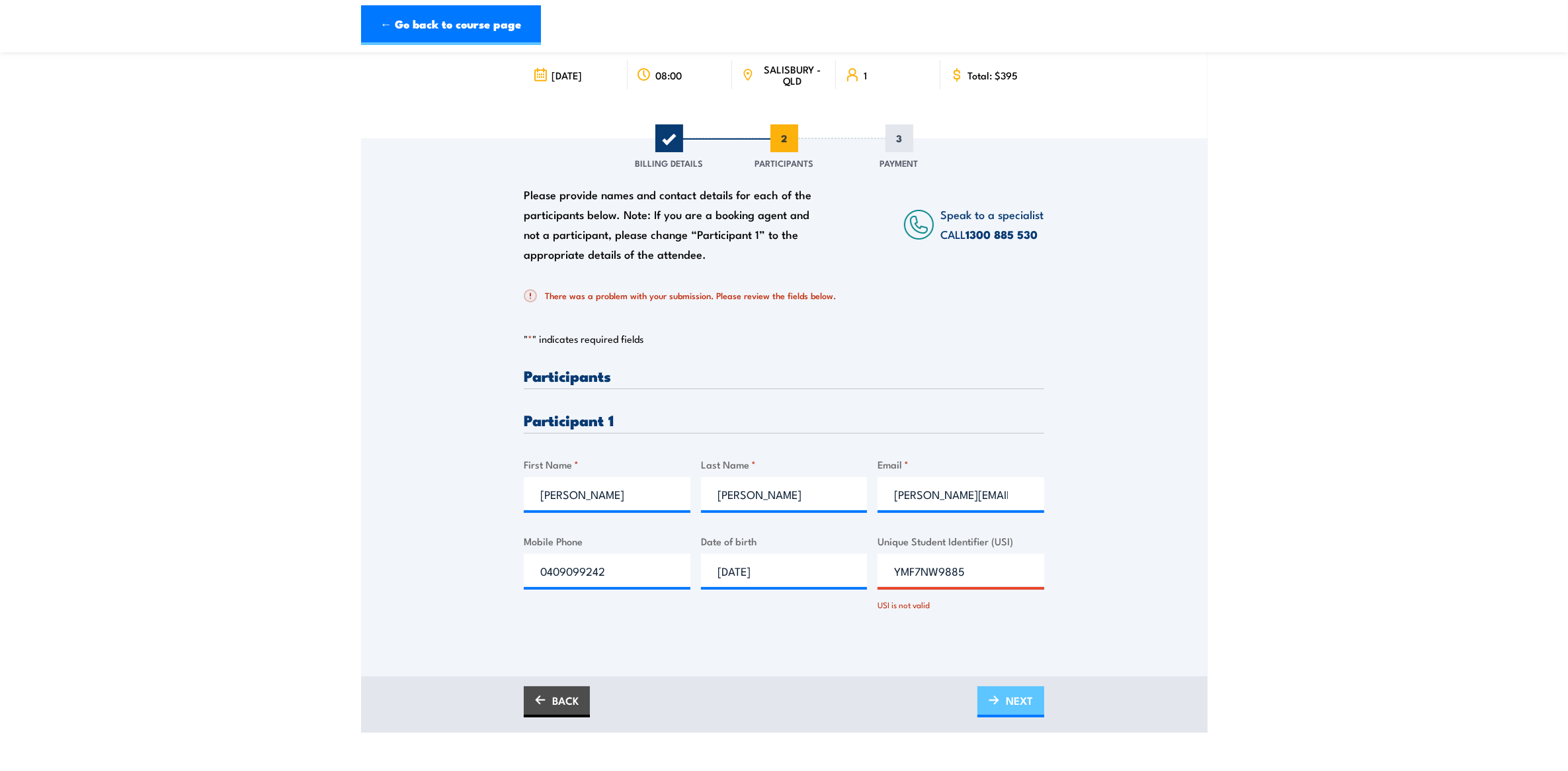
click at [1009, 694] on span "NEXT" at bounding box center [1019, 700] width 27 height 35
click at [549, 699] on link "BACK" at bounding box center [557, 701] width 66 height 31
click at [554, 698] on link "BACK" at bounding box center [557, 701] width 66 height 31
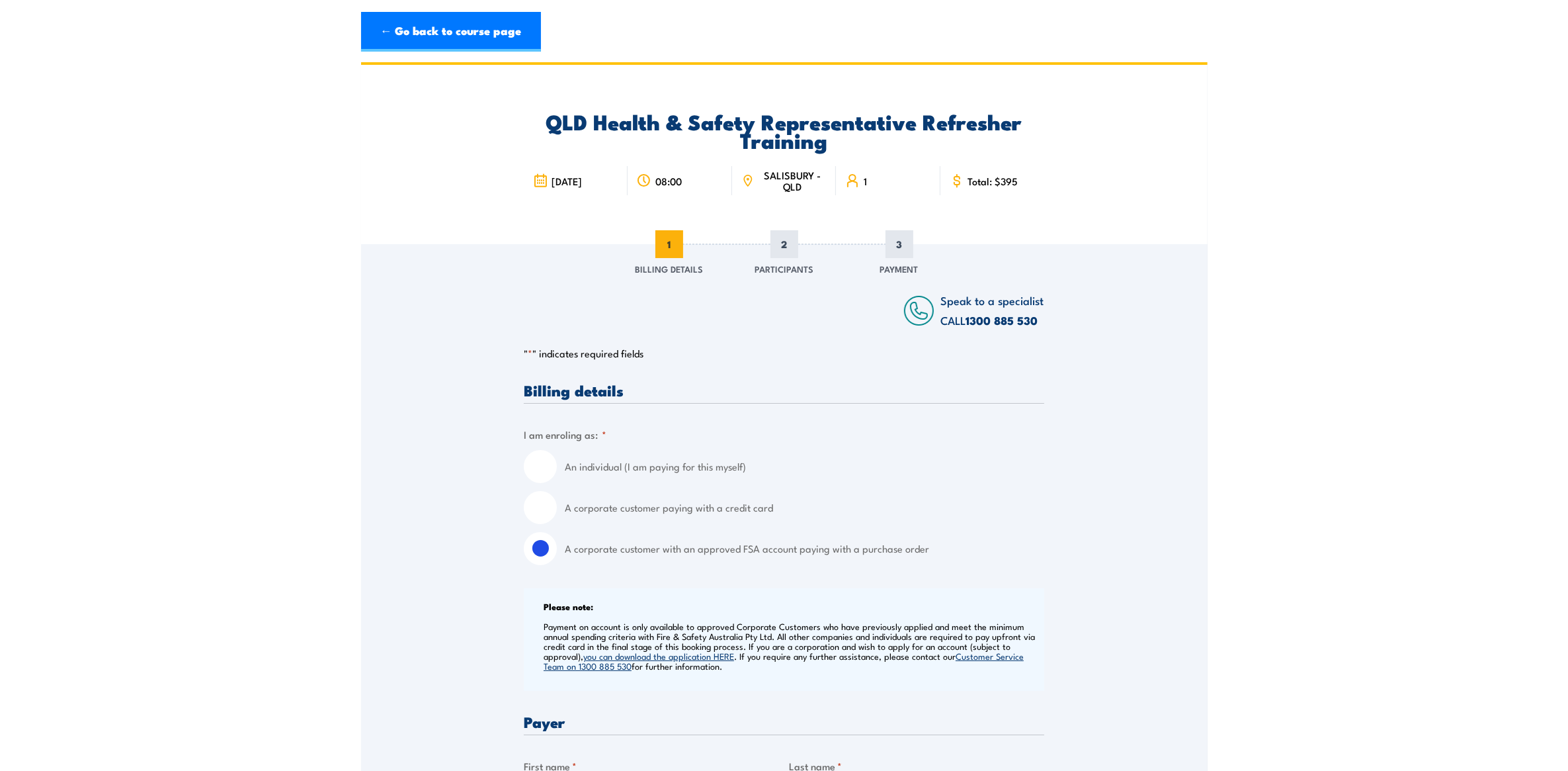
scroll to position [0, 0]
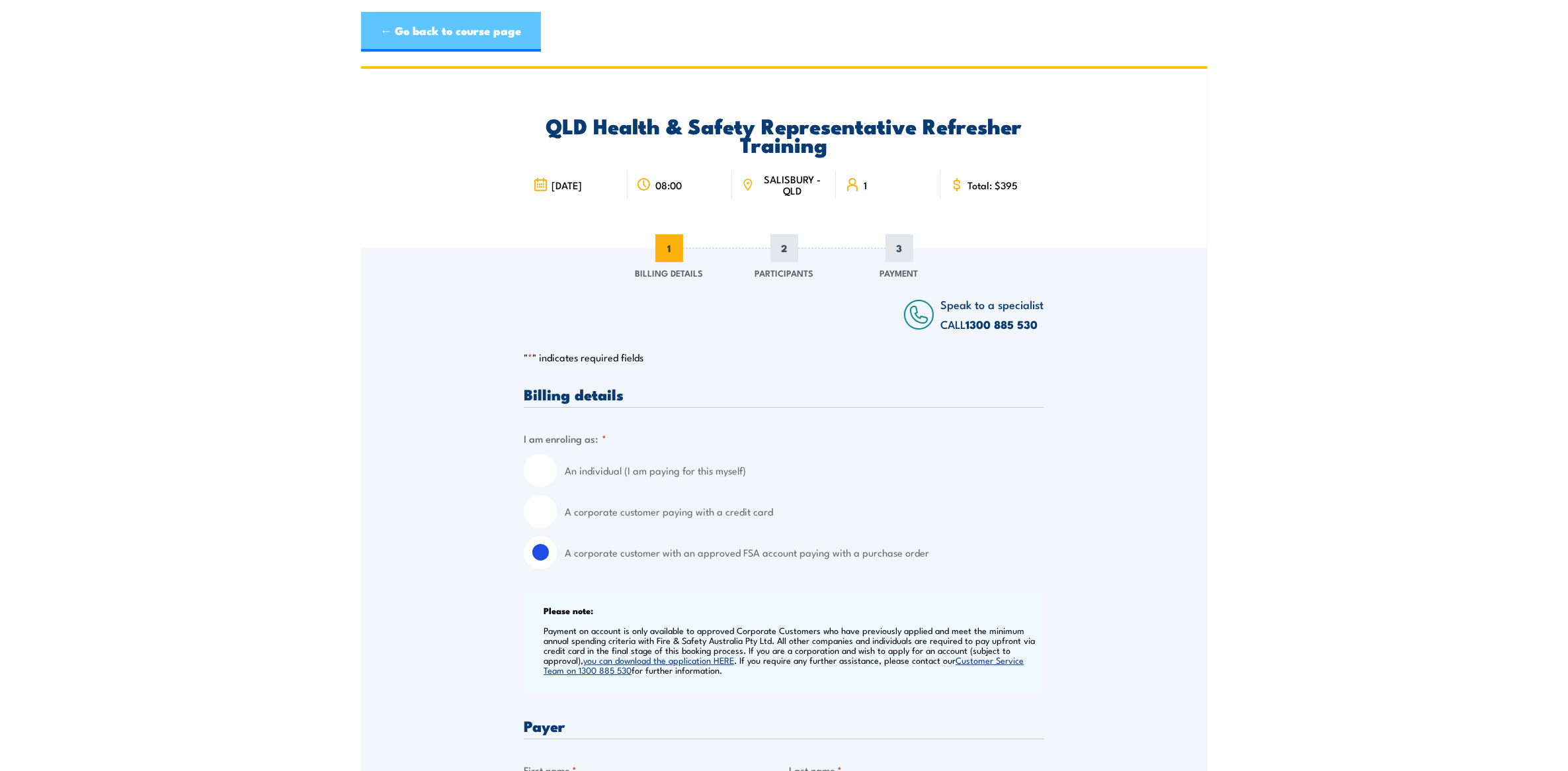
click at [474, 37] on link "← Go back to course page" at bounding box center [451, 32] width 180 height 40
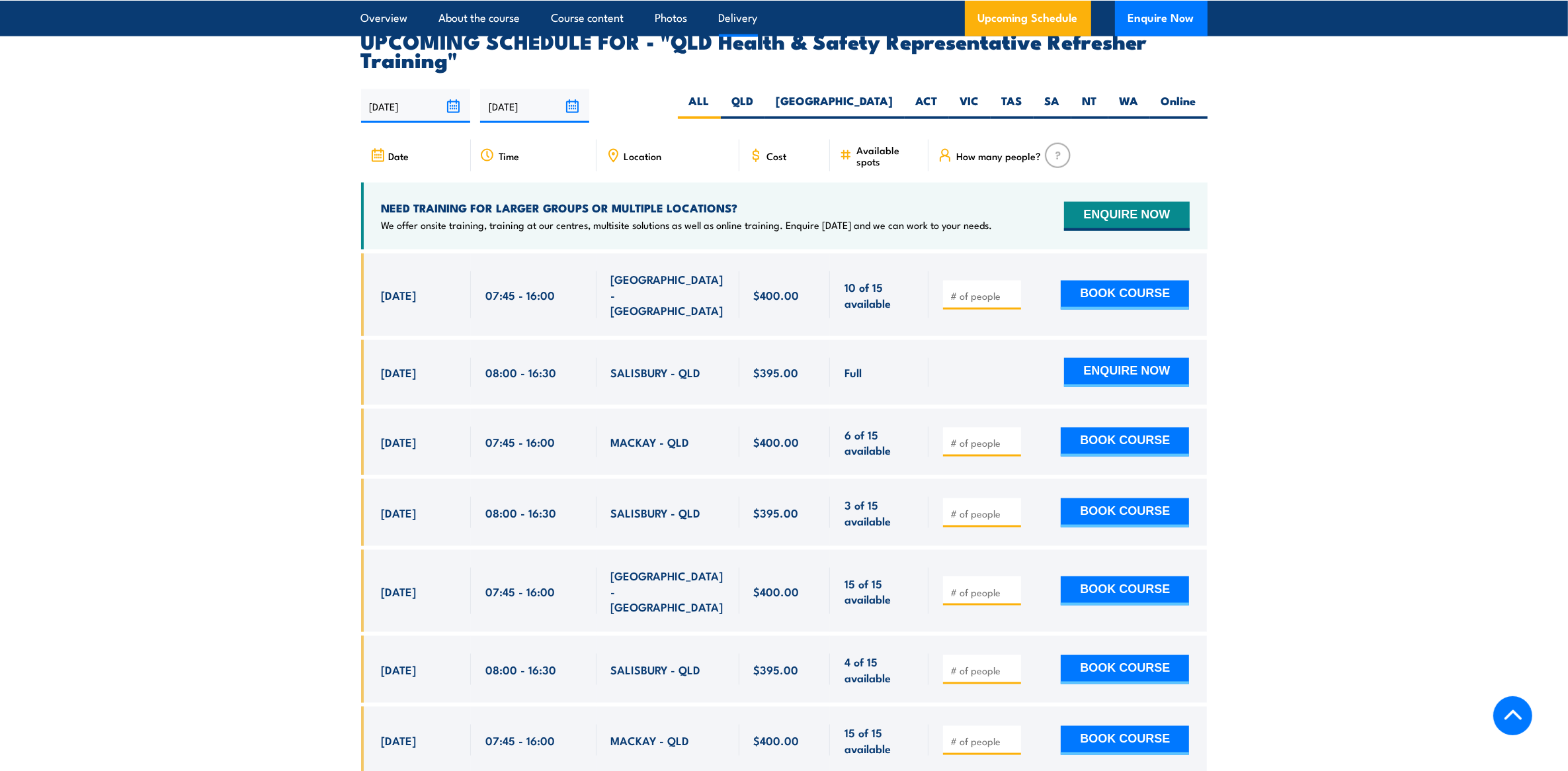
scroll to position [2319, 0]
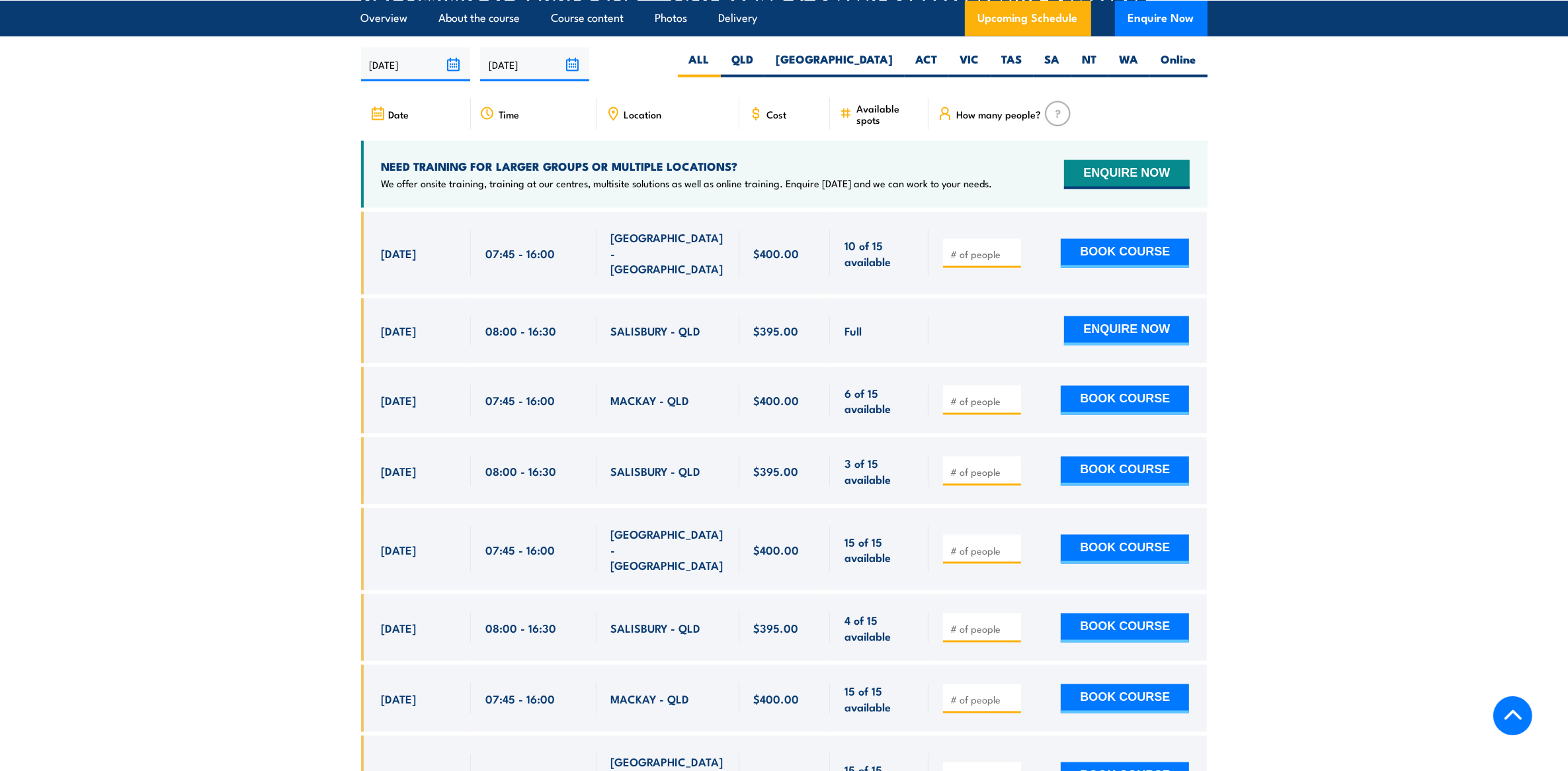
click at [1266, 384] on section "UPCOMING SCHEDULE FOR - "QLD Health & Safety Representative Refresher Training"…" at bounding box center [784, 484] width 1568 height 990
